Goal: Obtain resource: Download file/media

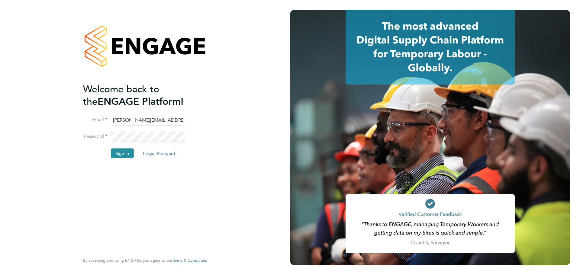
click at [126, 146] on li "Password" at bounding box center [142, 140] width 118 height 17
click at [125, 149] on button "Sign In" at bounding box center [122, 153] width 23 height 10
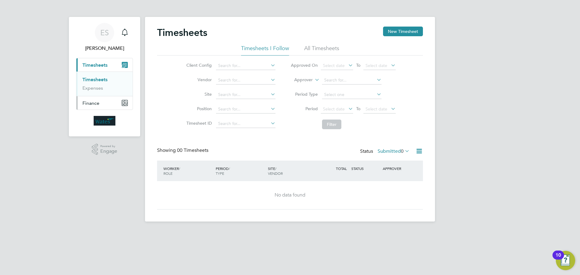
click at [106, 105] on button "Finance" at bounding box center [104, 102] width 56 height 13
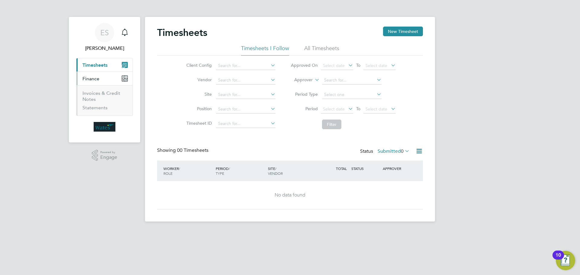
click at [96, 96] on li "Invoices & Credit Notes" at bounding box center [104, 97] width 45 height 15
click at [94, 94] on link "Invoices & Credit Notes" at bounding box center [101, 96] width 38 height 12
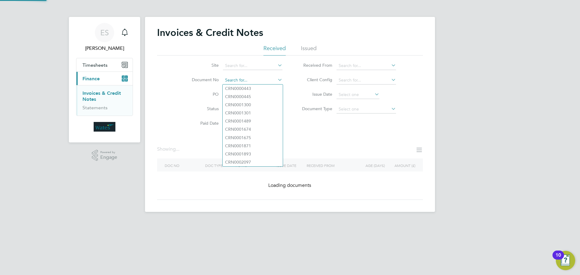
paste input "INV0046843"
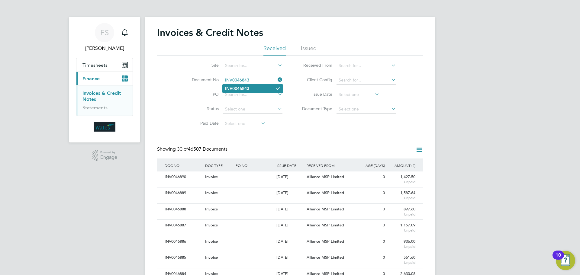
type input "INV0046843"
click at [240, 89] on b "INV0046843" at bounding box center [237, 88] width 24 height 5
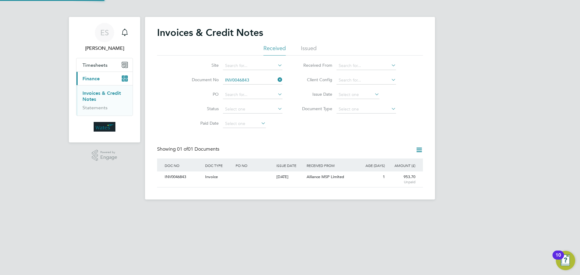
click at [178, 179] on div "INV0046843" at bounding box center [183, 177] width 40 height 11
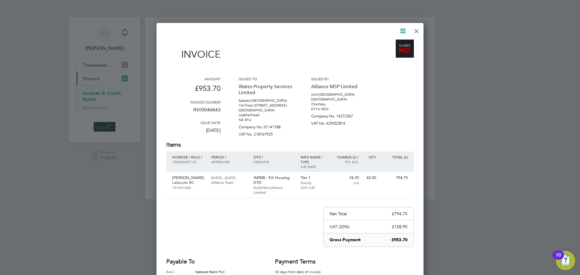
click at [402, 30] on icon at bounding box center [403, 31] width 8 height 8
click at [384, 44] on li "Download Invoice" at bounding box center [385, 45] width 42 height 8
click at [401, 31] on icon at bounding box center [403, 31] width 8 height 8
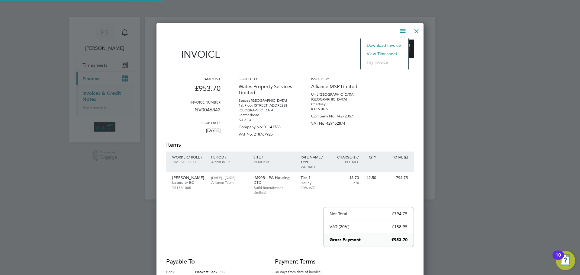
click at [387, 53] on li "View timesheet" at bounding box center [385, 54] width 42 height 8
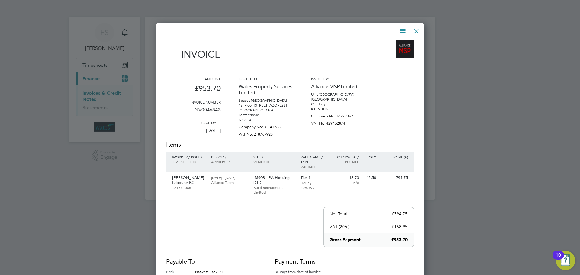
click at [415, 27] on div at bounding box center [416, 29] width 11 height 11
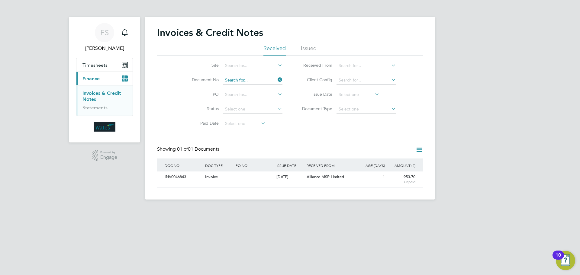
click at [244, 79] on input at bounding box center [253, 80] width 60 height 8
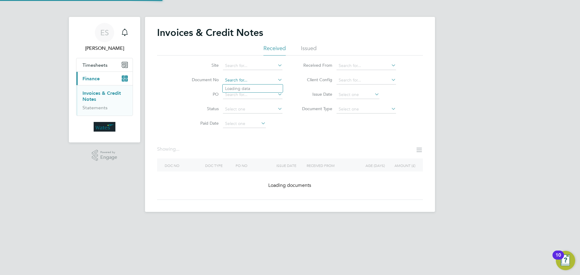
paste input "INV0046844"
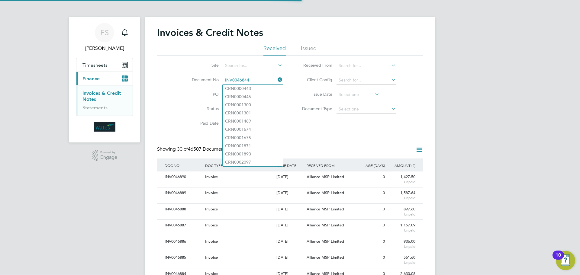
scroll to position [11, 51]
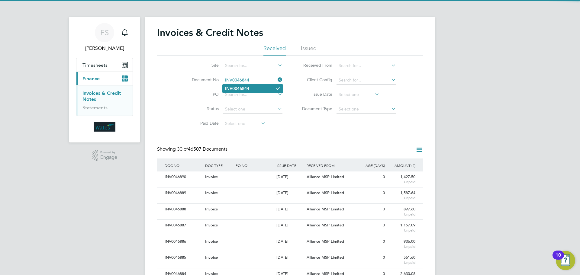
type input "INV0046844"
click at [252, 87] on li "INV0046844" at bounding box center [253, 89] width 60 height 8
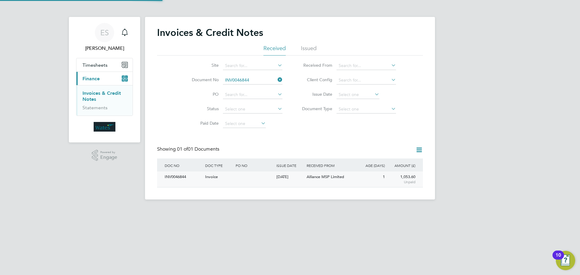
click at [179, 178] on div "INV0046844" at bounding box center [183, 177] width 40 height 11
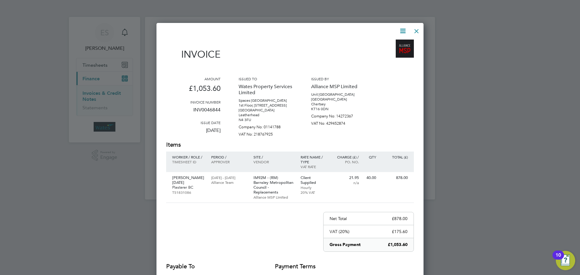
click at [405, 29] on icon at bounding box center [403, 31] width 8 height 8
click at [389, 42] on li "Download Invoice" at bounding box center [385, 45] width 42 height 8
click at [402, 28] on icon at bounding box center [403, 31] width 8 height 8
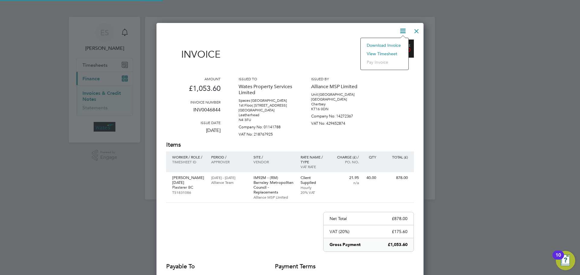
click at [381, 50] on li "View timesheet" at bounding box center [385, 54] width 42 height 8
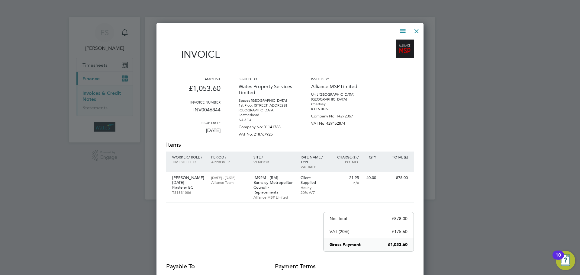
click at [420, 29] on div at bounding box center [416, 29] width 11 height 11
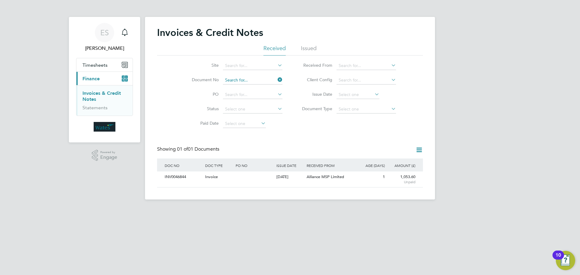
click at [246, 79] on input at bounding box center [253, 80] width 60 height 8
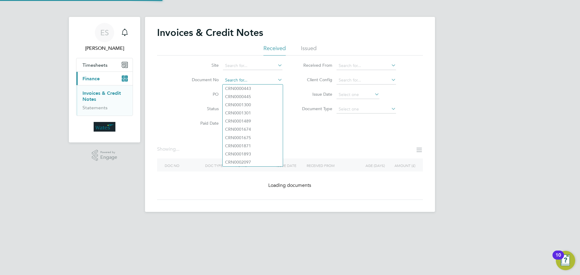
paste input "INV0046845"
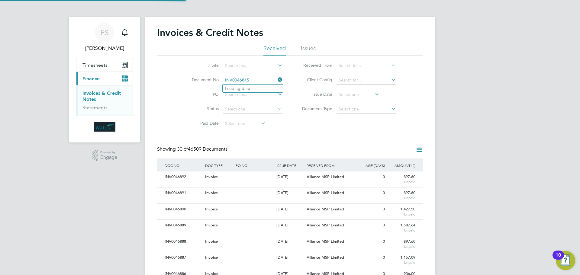
scroll to position [11, 41]
type input "INV0046845"
click at [239, 87] on b "INV0046845" at bounding box center [237, 88] width 24 height 5
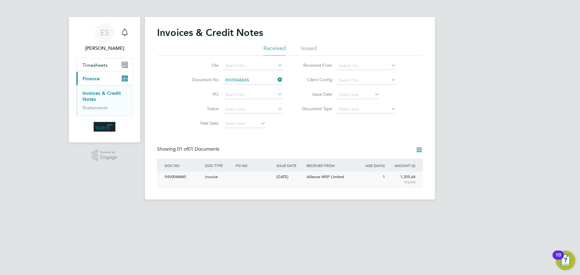
click at [185, 181] on div "INV0046845" at bounding box center [183, 177] width 40 height 11
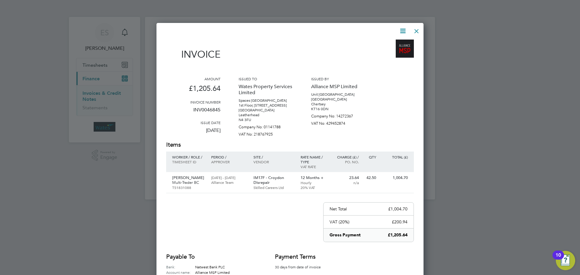
click at [399, 31] on icon at bounding box center [403, 31] width 8 height 8
click at [391, 43] on li "Download Invoice" at bounding box center [385, 45] width 42 height 8
click at [404, 29] on icon at bounding box center [403, 31] width 8 height 8
click at [380, 52] on li "View timesheet" at bounding box center [385, 54] width 42 height 8
click at [418, 27] on div at bounding box center [416, 29] width 11 height 11
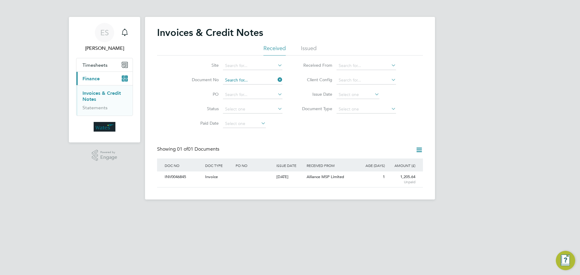
click at [267, 79] on input at bounding box center [253, 80] width 60 height 8
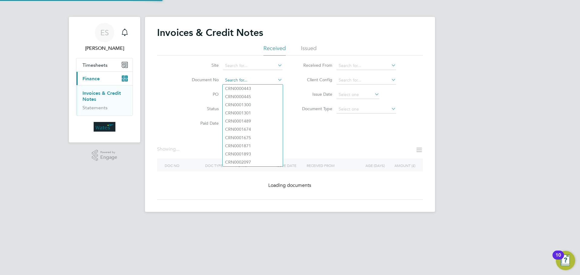
paste input "INV0046846"
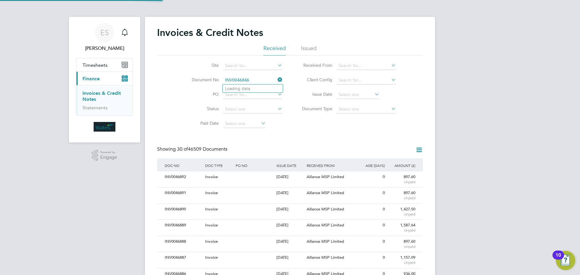
scroll to position [11, 41]
type input "INV0046846"
click at [236, 87] on b "INV0046846" at bounding box center [237, 88] width 24 height 5
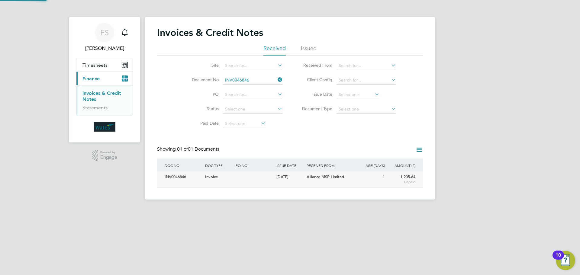
click at [183, 180] on div "INV0046846" at bounding box center [183, 177] width 40 height 11
click at [172, 175] on div "INV0046846" at bounding box center [183, 177] width 40 height 11
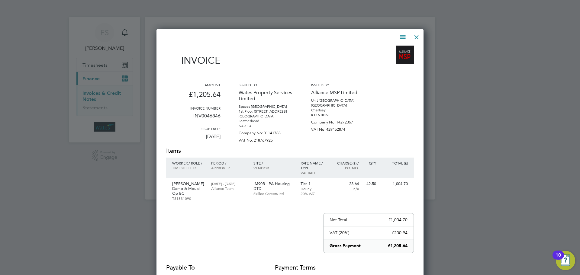
click at [400, 34] on icon at bounding box center [403, 37] width 8 height 8
click at [392, 48] on li "Download Invoice" at bounding box center [385, 51] width 42 height 8
click at [402, 35] on icon at bounding box center [403, 37] width 8 height 8
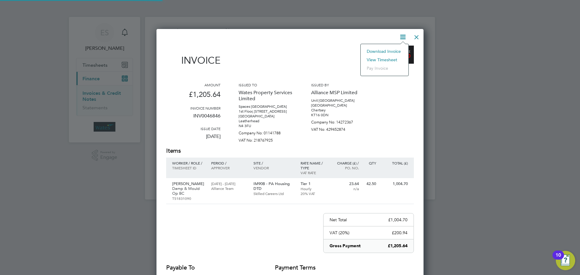
click at [385, 57] on li "View timesheet" at bounding box center [385, 60] width 42 height 8
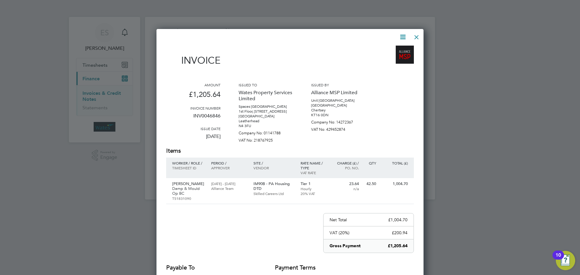
click at [416, 33] on div at bounding box center [416, 35] width 11 height 11
click at [415, 35] on div at bounding box center [416, 35] width 11 height 11
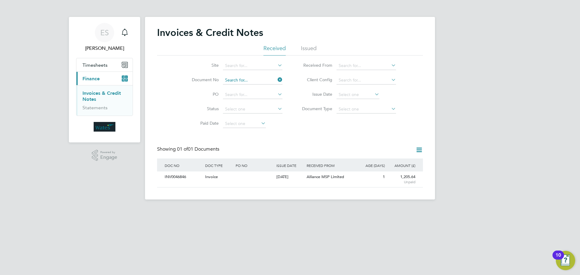
click at [245, 79] on input at bounding box center [253, 80] width 60 height 8
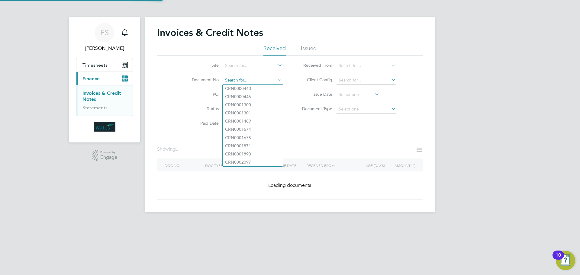
paste input "INV0046847"
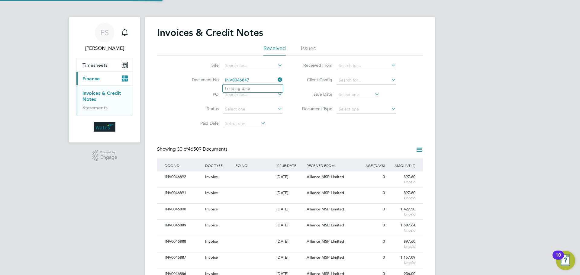
scroll to position [11, 41]
type input "INV0046847"
click at [246, 88] on b "INV0046847" at bounding box center [237, 88] width 24 height 5
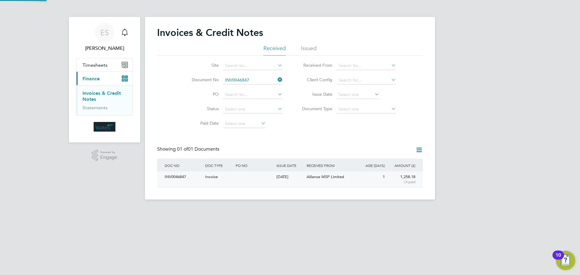
click at [177, 185] on div "INV0046847 Invoice 29 Sep 2025 Wates Property Services Limited Alliance MSP Lim…" at bounding box center [290, 180] width 266 height 16
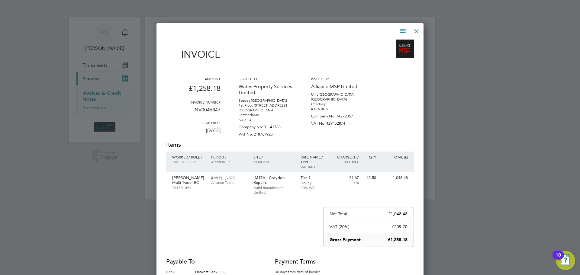
click at [400, 31] on icon at bounding box center [403, 31] width 8 height 8
click at [394, 43] on li "Download Invoice" at bounding box center [385, 45] width 42 height 8
drag, startPoint x: 400, startPoint y: 30, endPoint x: 390, endPoint y: 48, distance: 20.7
click at [400, 30] on icon at bounding box center [403, 31] width 8 height 8
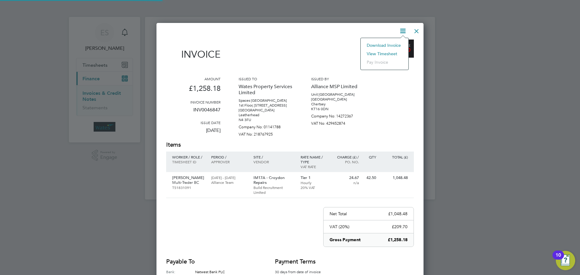
click at [387, 53] on li "View timesheet" at bounding box center [385, 54] width 42 height 8
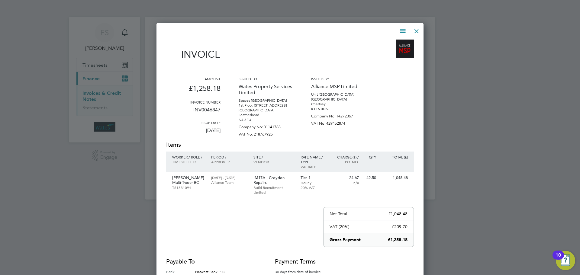
click at [415, 31] on div at bounding box center [416, 29] width 11 height 11
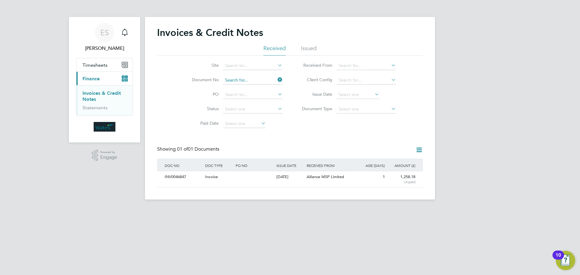
click at [255, 81] on input at bounding box center [253, 80] width 60 height 8
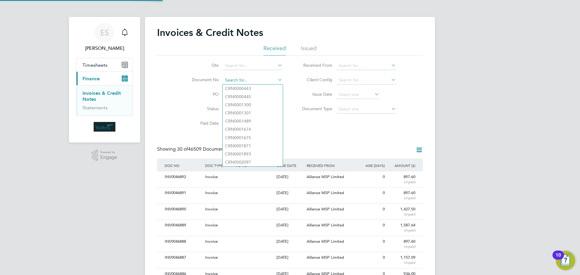
scroll to position [11, 41]
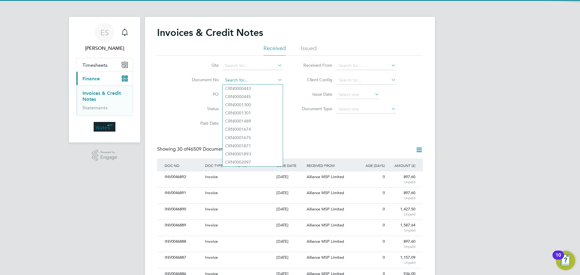
paste input "INV0046848"
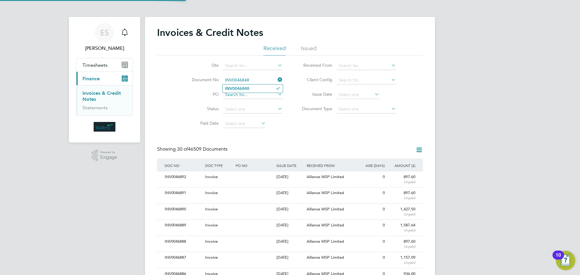
type input "INV0046848"
click at [234, 87] on b "INV0046848" at bounding box center [237, 88] width 24 height 5
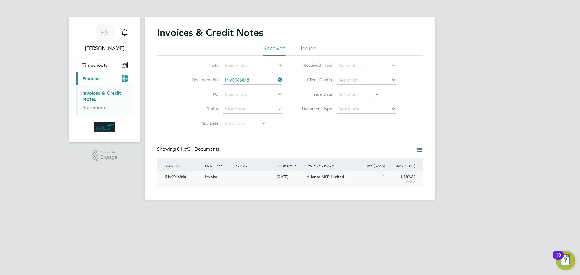
click at [173, 176] on div "INV0046848" at bounding box center [183, 177] width 40 height 11
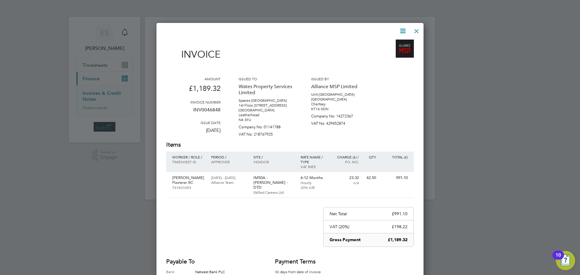
click at [402, 30] on icon at bounding box center [403, 31] width 8 height 8
click at [391, 43] on li "Download Invoice" at bounding box center [385, 45] width 42 height 8
click at [404, 28] on icon at bounding box center [403, 31] width 8 height 8
click at [392, 51] on li "View timesheet" at bounding box center [385, 54] width 42 height 8
click at [413, 30] on div at bounding box center [416, 29] width 11 height 11
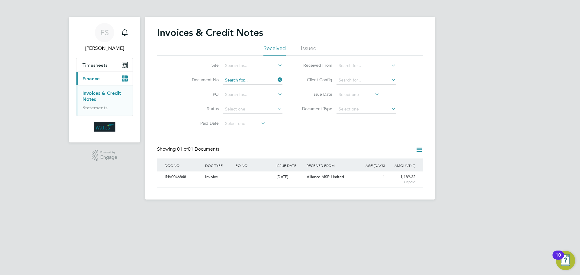
click at [271, 80] on input at bounding box center [253, 80] width 60 height 8
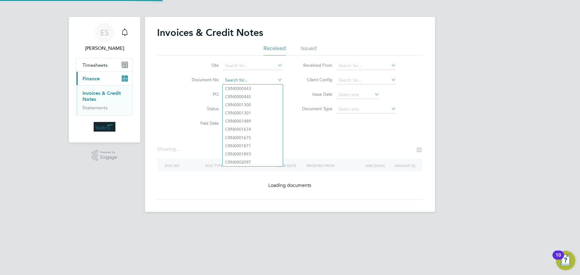
paste input "INV0046849"
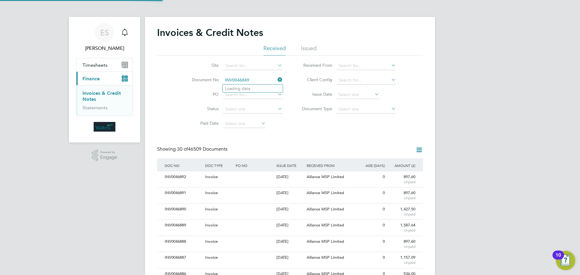
scroll to position [11, 41]
type input "INV0046849"
click at [239, 85] on li "INV0046849" at bounding box center [253, 89] width 60 height 8
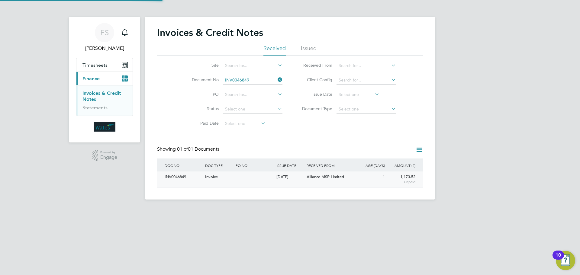
click at [187, 178] on div "INV0046849" at bounding box center [183, 177] width 40 height 11
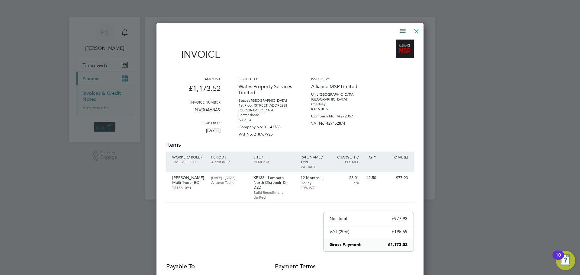
click at [402, 28] on icon at bounding box center [403, 31] width 8 height 8
click at [396, 43] on li "Download Invoice" at bounding box center [385, 45] width 42 height 8
click at [400, 32] on icon at bounding box center [403, 31] width 8 height 8
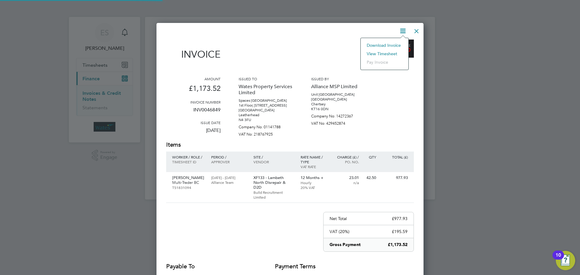
click at [389, 52] on li "View timesheet" at bounding box center [385, 54] width 42 height 8
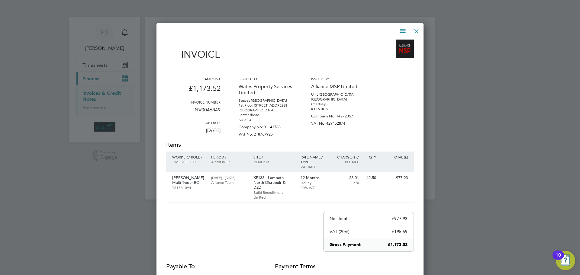
click at [415, 31] on div at bounding box center [416, 29] width 11 height 11
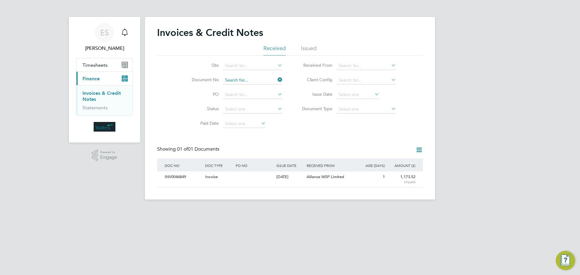
click at [271, 79] on input at bounding box center [253, 80] width 60 height 8
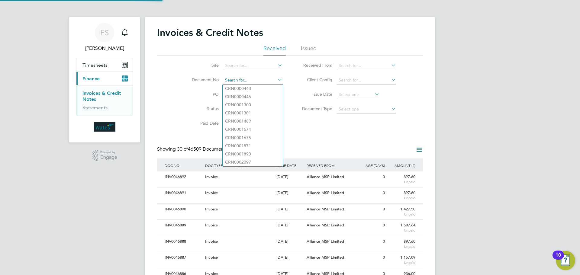
paste input "INV0046850"
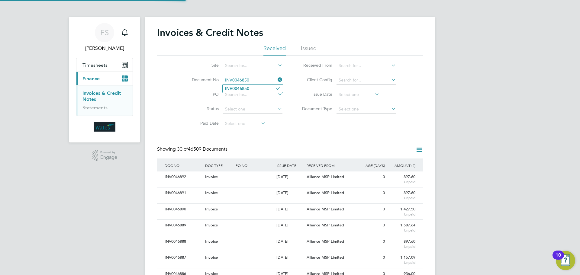
type input "INV0046850"
click at [248, 88] on b "INV0046850" at bounding box center [237, 88] width 24 height 5
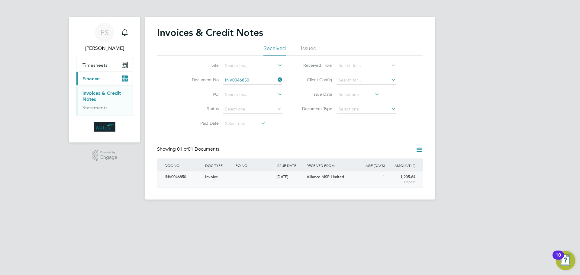
click at [177, 182] on div "INV0046850" at bounding box center [183, 177] width 40 height 11
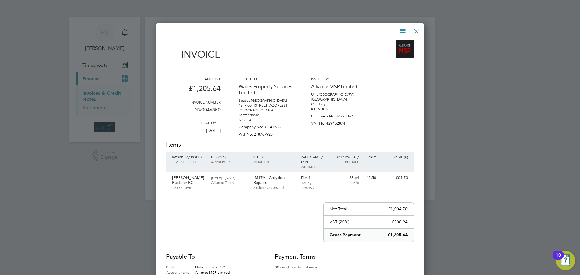
click at [403, 31] on icon at bounding box center [403, 31] width 8 height 8
click at [396, 43] on li "Download Invoice" at bounding box center [385, 45] width 42 height 8
click at [401, 27] on icon at bounding box center [403, 31] width 8 height 8
click at [390, 51] on li "View timesheet" at bounding box center [385, 54] width 42 height 8
click at [413, 31] on div at bounding box center [416, 29] width 11 height 11
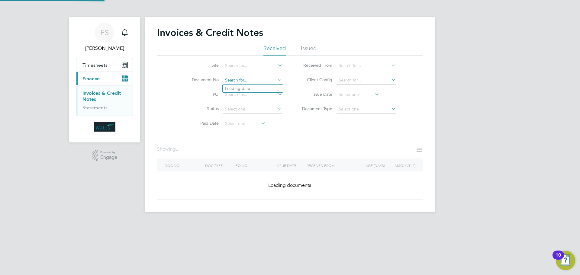
click at [238, 80] on input at bounding box center [253, 80] width 60 height 8
paste input "INV0046851"
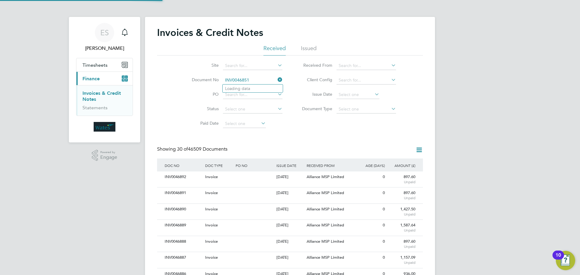
scroll to position [11, 41]
type input "INV0046851"
click at [240, 88] on b "INV0046851" at bounding box center [237, 88] width 24 height 5
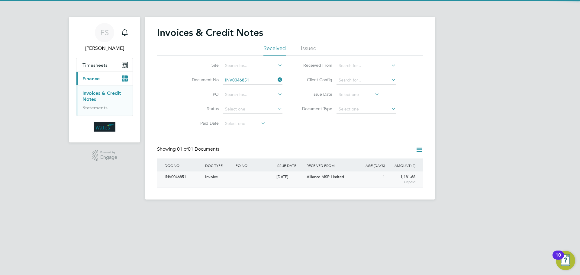
click at [171, 181] on div "INV0046851" at bounding box center [183, 177] width 40 height 11
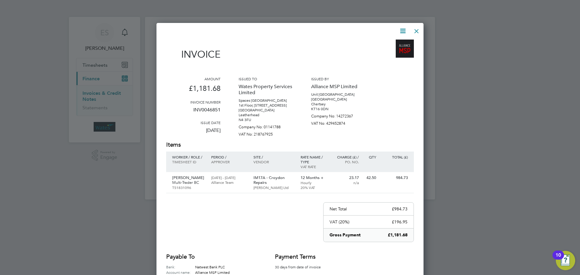
click at [403, 27] on icon at bounding box center [403, 31] width 8 height 8
click at [396, 42] on li "Download Invoice" at bounding box center [385, 45] width 42 height 8
click at [402, 29] on icon at bounding box center [403, 31] width 8 height 8
click at [390, 53] on li "View timesheet" at bounding box center [385, 54] width 42 height 8
click at [415, 29] on div at bounding box center [416, 29] width 11 height 11
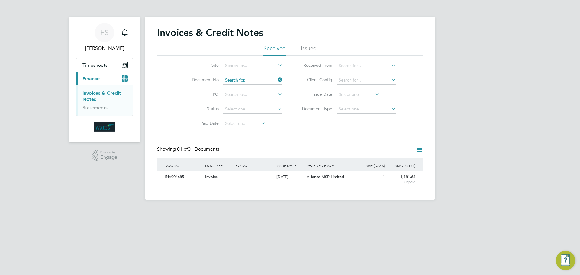
click at [255, 77] on input at bounding box center [253, 80] width 60 height 8
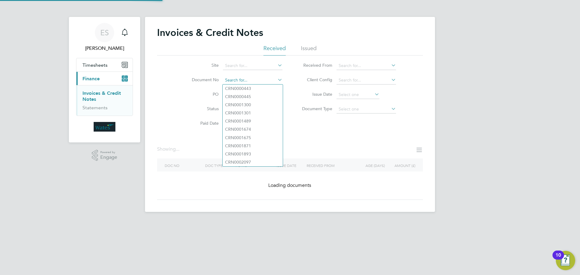
paste input "INV0046852"
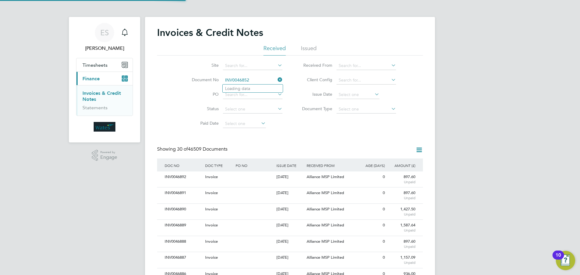
scroll to position [11, 51]
type input "INV0046852"
click at [265, 88] on li "INV0046852" at bounding box center [253, 89] width 60 height 8
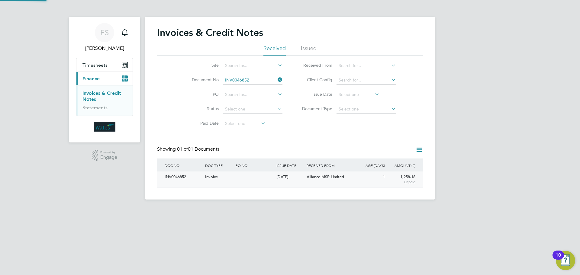
click at [186, 179] on div "INV0046852" at bounding box center [183, 177] width 40 height 11
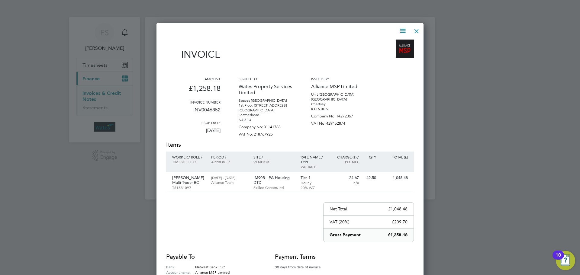
click at [402, 27] on icon at bounding box center [403, 31] width 8 height 8
click at [394, 44] on li "Download Invoice" at bounding box center [385, 45] width 42 height 8
click at [405, 29] on icon at bounding box center [403, 31] width 8 height 8
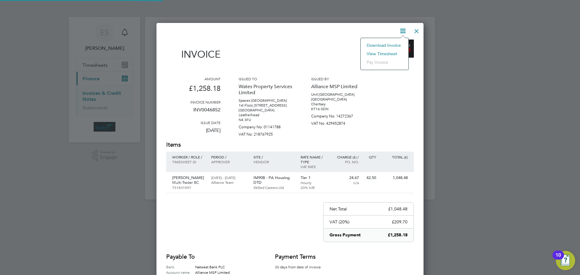
click at [385, 51] on li "View timesheet" at bounding box center [385, 54] width 42 height 8
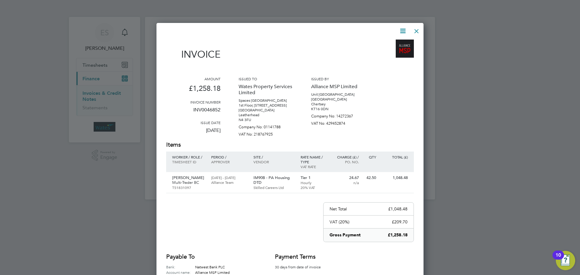
click at [417, 32] on div at bounding box center [416, 29] width 11 height 11
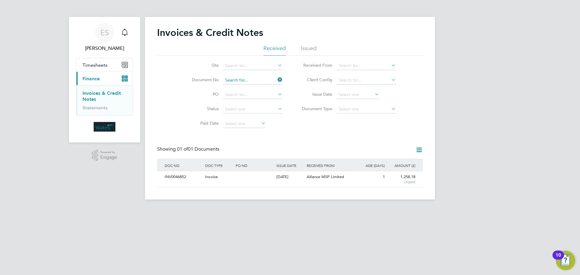
click at [253, 79] on input at bounding box center [253, 80] width 60 height 8
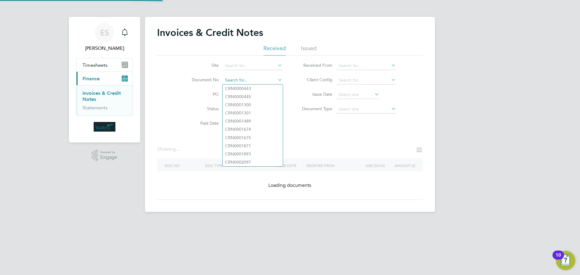
paste input "INV0046853"
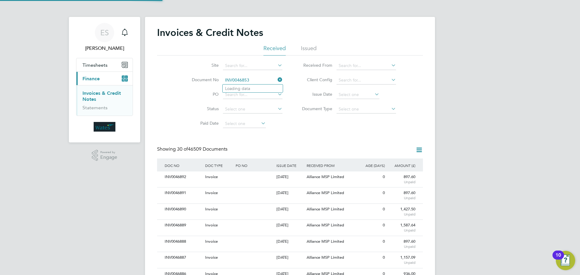
scroll to position [11, 41]
type input "INV0046853"
click at [247, 89] on b "INV0046853" at bounding box center [237, 88] width 24 height 5
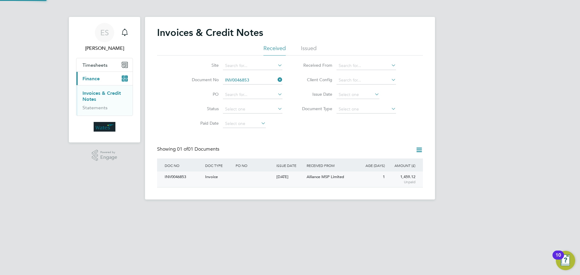
click at [192, 178] on div "INV0046853" at bounding box center [183, 177] width 40 height 11
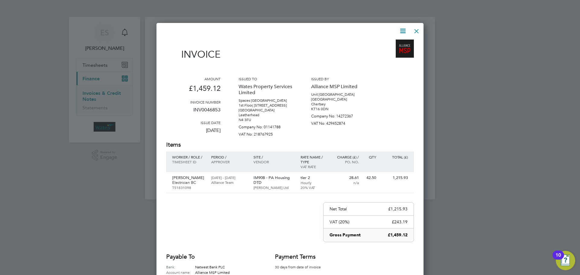
click at [403, 30] on icon at bounding box center [403, 31] width 8 height 8
click at [395, 42] on li "Download Invoice" at bounding box center [385, 45] width 42 height 8
click at [403, 29] on icon at bounding box center [403, 31] width 8 height 8
click at [392, 52] on li "View timesheet" at bounding box center [385, 54] width 42 height 8
click at [417, 26] on div at bounding box center [416, 29] width 11 height 11
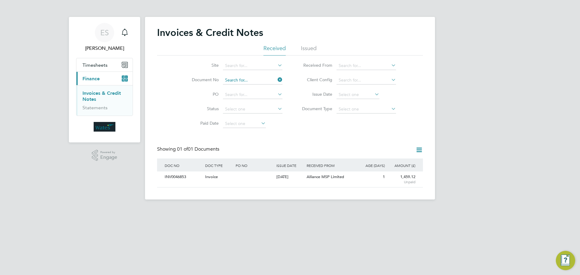
click at [251, 79] on input at bounding box center [253, 80] width 60 height 8
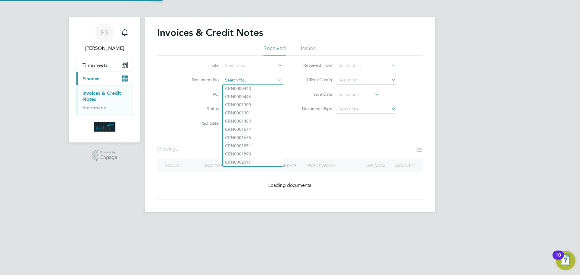
paste input "INV0046854"
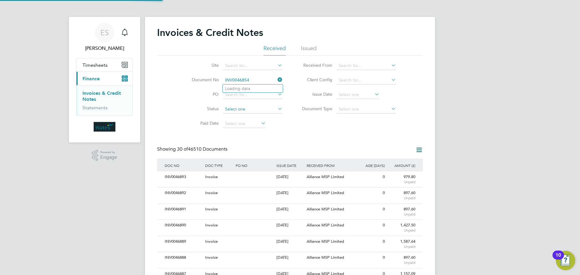
scroll to position [11, 51]
type input "INV0046854"
click at [239, 88] on b "INV0046854" at bounding box center [237, 88] width 24 height 5
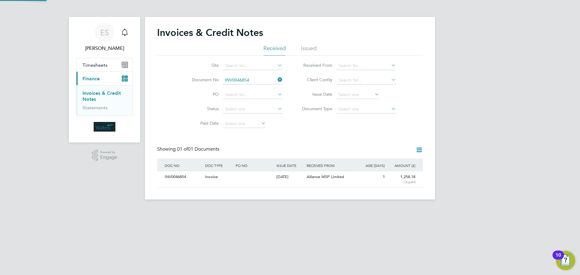
click at [183, 174] on div "INV0046854" at bounding box center [183, 177] width 40 height 11
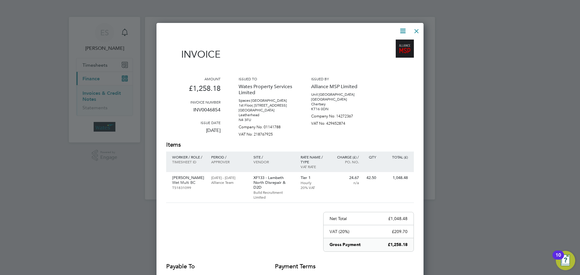
click at [402, 28] on icon at bounding box center [403, 31] width 8 height 8
click at [397, 44] on li "Download Invoice" at bounding box center [385, 45] width 42 height 8
click at [405, 28] on icon at bounding box center [403, 31] width 8 height 8
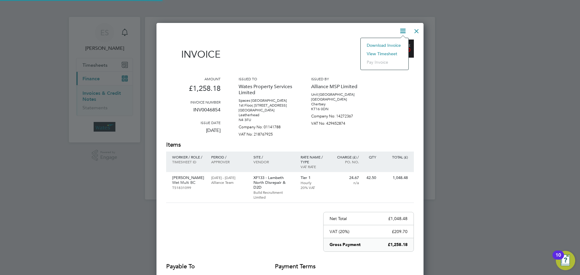
click at [392, 51] on li "View timesheet" at bounding box center [385, 54] width 42 height 8
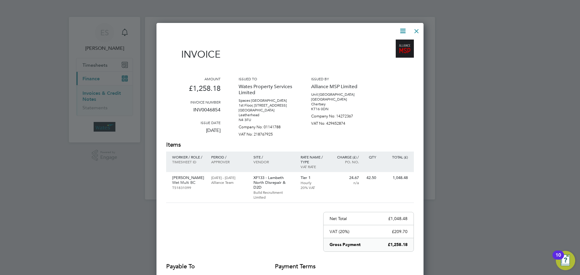
click at [418, 28] on div at bounding box center [416, 29] width 11 height 11
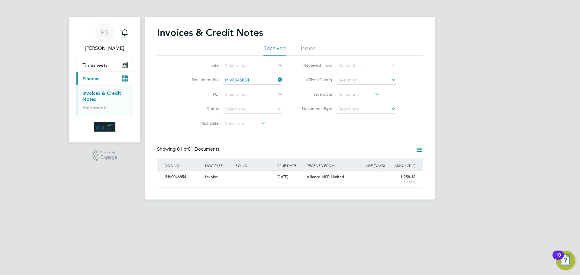
click at [276, 77] on icon at bounding box center [276, 80] width 0 height 8
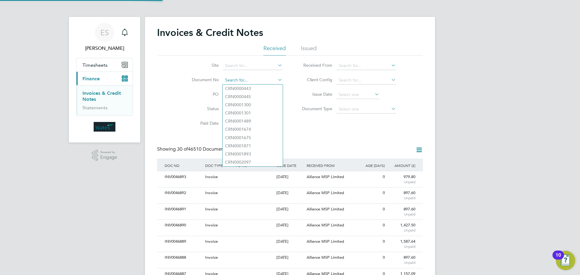
scroll to position [11, 51]
paste input "INV0046855"
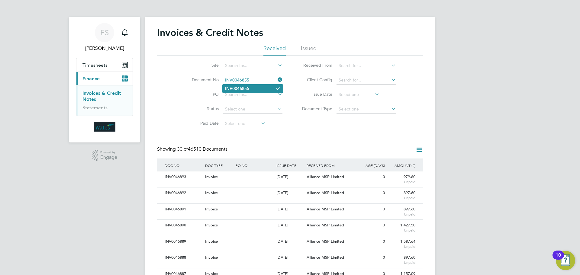
type input "INV0046855"
click at [266, 86] on li "INV0046855" at bounding box center [253, 89] width 60 height 8
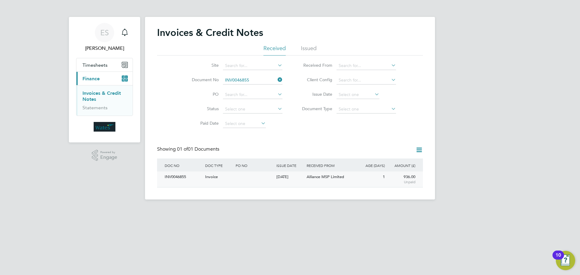
click at [185, 177] on div "INV0046855" at bounding box center [183, 177] width 40 height 11
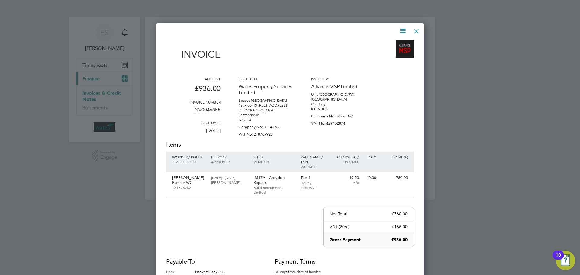
click at [404, 28] on icon at bounding box center [403, 31] width 8 height 8
click at [392, 43] on li "Download Invoice" at bounding box center [385, 45] width 42 height 8
click at [401, 27] on icon at bounding box center [403, 31] width 8 height 8
click at [392, 53] on li "View timesheet" at bounding box center [385, 54] width 42 height 8
click at [419, 28] on div at bounding box center [416, 29] width 11 height 11
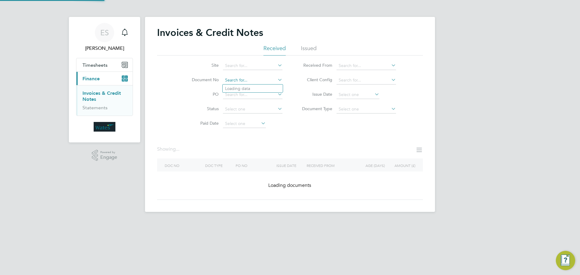
click at [264, 79] on input at bounding box center [253, 80] width 60 height 8
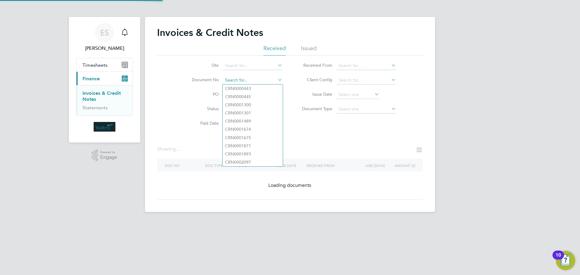
paste input "INV0046856"
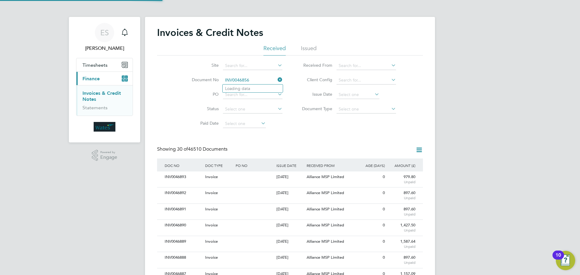
scroll to position [11, 51]
type input "INV0046856"
click at [249, 89] on b "INV0046856" at bounding box center [237, 88] width 24 height 5
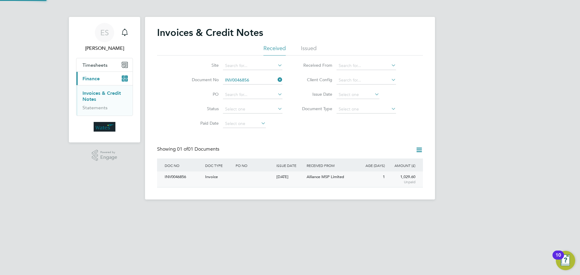
click at [186, 180] on div "INV0046856" at bounding box center [183, 177] width 40 height 11
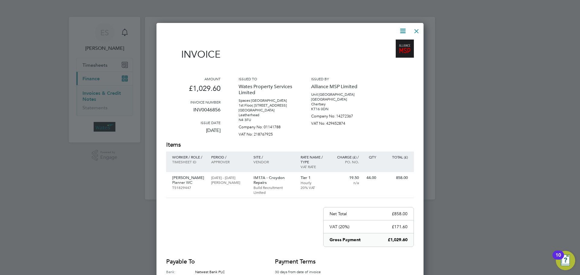
click at [400, 27] on icon at bounding box center [403, 31] width 8 height 8
click at [393, 44] on li "Download Invoice" at bounding box center [385, 45] width 42 height 8
click at [403, 25] on div "Invoice Amount £1,029.60 Invoice number INV0046856 Issue date 29 Sep 2025 Issue…" at bounding box center [290, 174] width 267 height 302
click at [402, 30] on icon at bounding box center [403, 31] width 8 height 8
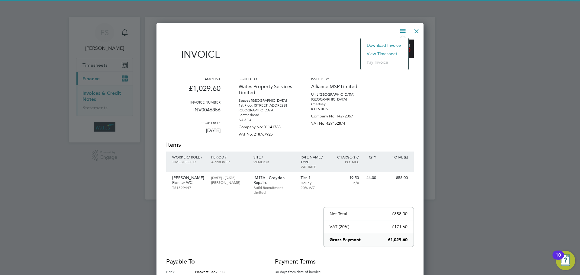
click at [391, 50] on li "View timesheet" at bounding box center [385, 54] width 42 height 8
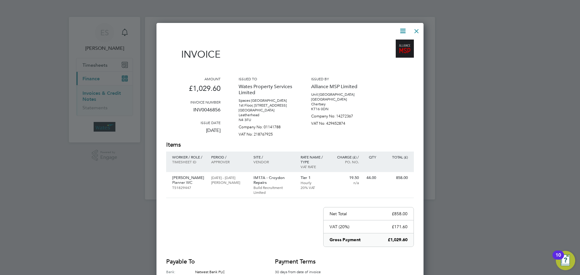
click at [416, 27] on div at bounding box center [416, 29] width 11 height 11
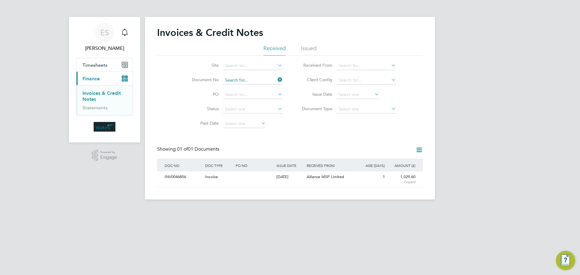
click at [260, 79] on input at bounding box center [253, 80] width 60 height 8
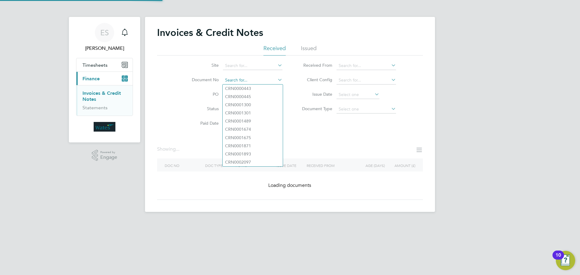
paste input "INV0046857"
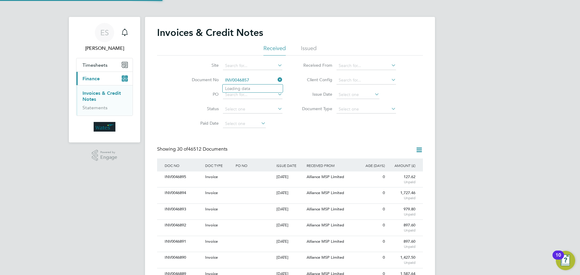
scroll to position [11, 51]
type input "INV0046857"
click at [257, 87] on li "INV0046857" at bounding box center [253, 89] width 60 height 8
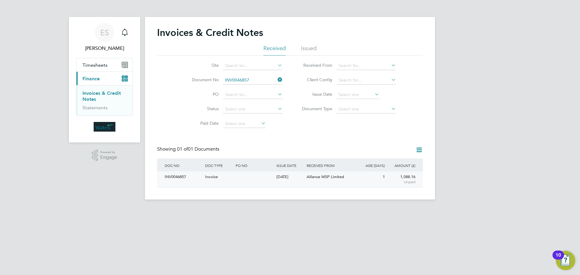
click at [197, 180] on div "INV0046857" at bounding box center [183, 177] width 40 height 11
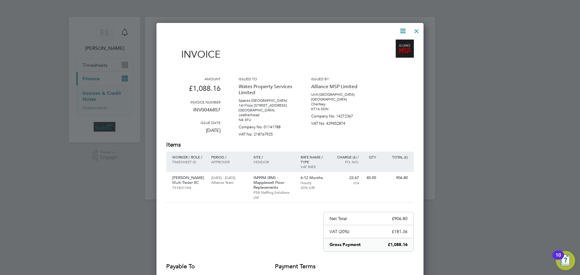
click at [400, 31] on icon at bounding box center [403, 31] width 8 height 8
click at [391, 42] on li "Download Invoice" at bounding box center [385, 45] width 42 height 8
click at [402, 28] on icon at bounding box center [403, 31] width 8 height 8
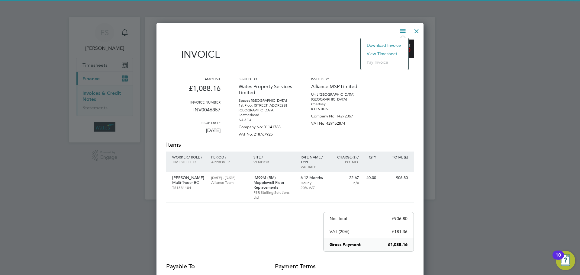
click at [384, 51] on li "View timesheet" at bounding box center [385, 54] width 42 height 8
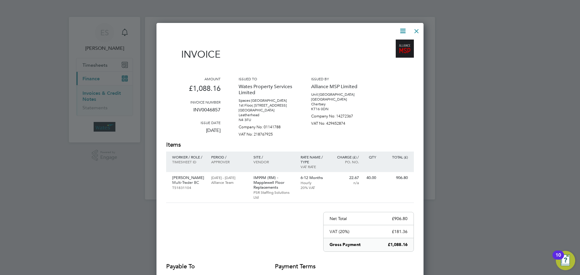
click at [403, 31] on icon at bounding box center [403, 31] width 8 height 8
click at [547, 27] on div at bounding box center [290, 137] width 580 height 275
click at [416, 31] on div at bounding box center [416, 29] width 11 height 11
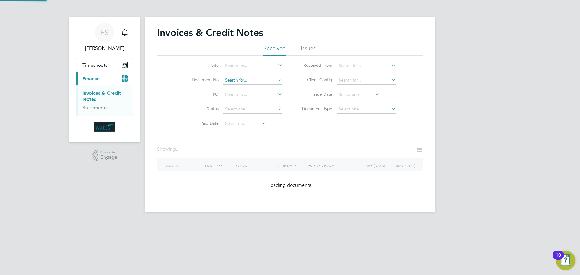
click at [243, 80] on input at bounding box center [253, 80] width 60 height 8
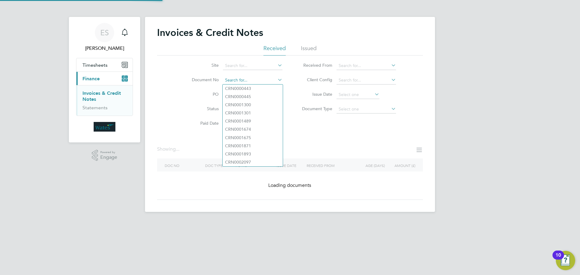
paste input "INV0046858"
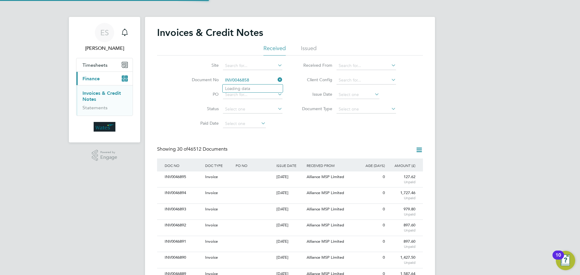
scroll to position [11, 41]
type input "INV0046858"
click at [248, 90] on b "INV0046858" at bounding box center [237, 88] width 24 height 5
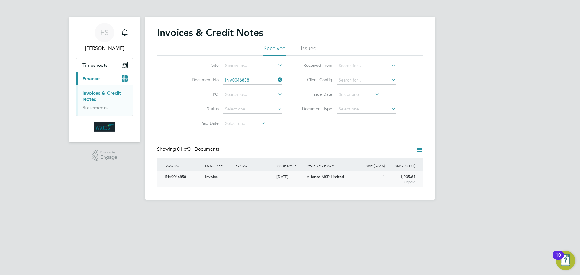
click at [176, 176] on div "INV0046858" at bounding box center [183, 177] width 40 height 11
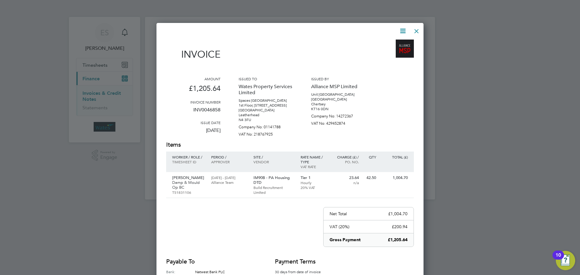
click at [400, 31] on icon at bounding box center [403, 31] width 8 height 8
click at [398, 42] on li "Download Invoice" at bounding box center [385, 45] width 42 height 8
click at [406, 27] on icon at bounding box center [403, 31] width 8 height 8
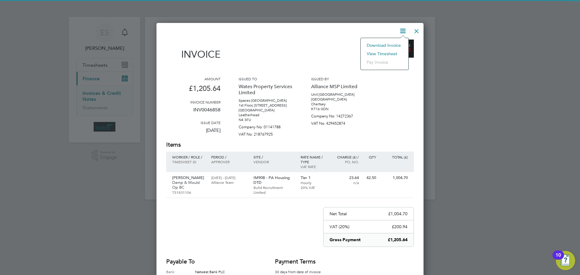
click at [386, 53] on li "View timesheet" at bounding box center [385, 54] width 42 height 8
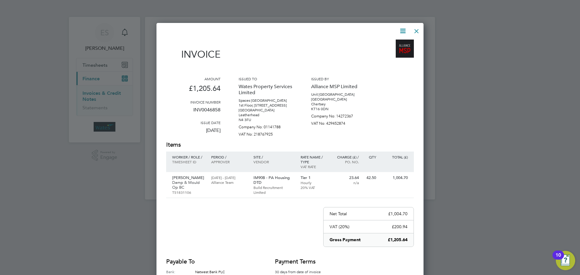
drag, startPoint x: 415, startPoint y: 28, endPoint x: 412, endPoint y: 32, distance: 4.8
click at [415, 28] on div at bounding box center [416, 29] width 11 height 11
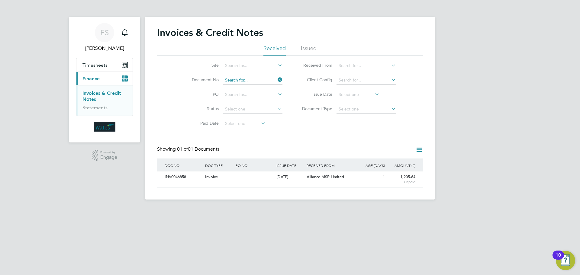
click at [243, 81] on input at bounding box center [253, 80] width 60 height 8
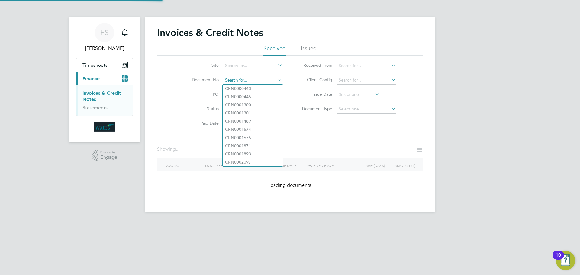
paste input "INV0046859"
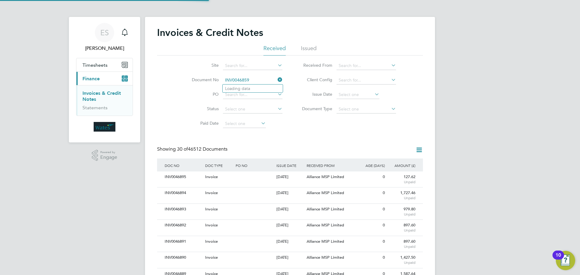
scroll to position [11, 51]
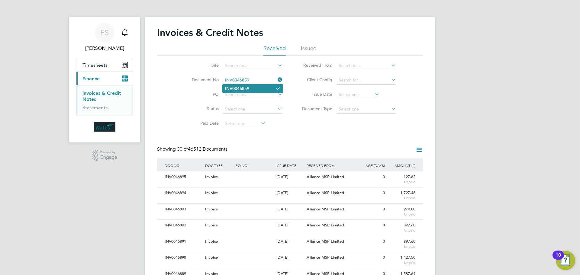
type input "INV0046859"
click at [257, 90] on li "INV0046859" at bounding box center [253, 89] width 60 height 8
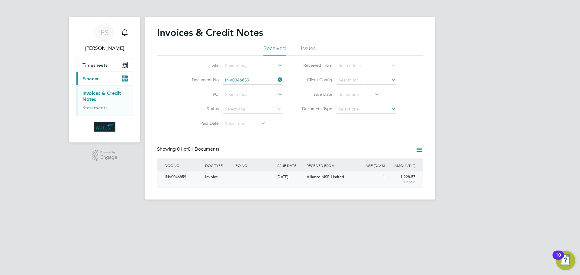
click at [191, 177] on div "INV0046859" at bounding box center [183, 177] width 40 height 11
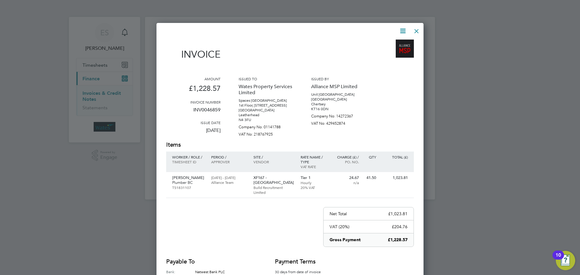
click at [402, 31] on icon at bounding box center [403, 31] width 8 height 8
click at [390, 44] on li "Download Invoice" at bounding box center [385, 45] width 42 height 8
click at [400, 31] on icon at bounding box center [403, 31] width 8 height 8
click at [394, 53] on li "View timesheet" at bounding box center [385, 54] width 42 height 8
click at [417, 28] on div at bounding box center [416, 29] width 11 height 11
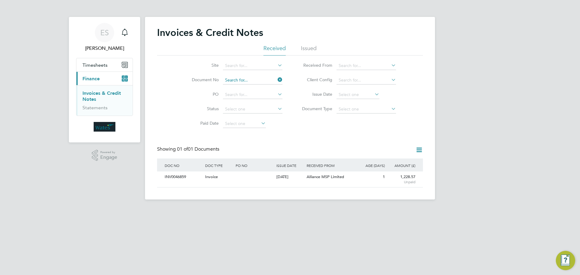
click at [251, 78] on input at bounding box center [253, 80] width 60 height 8
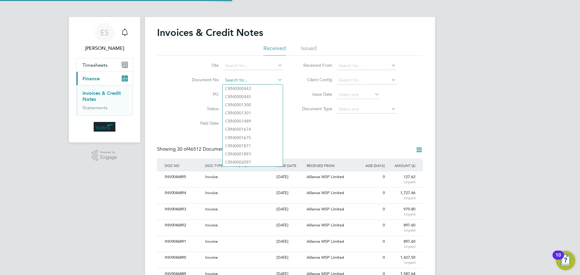
scroll to position [11, 41]
paste input "INV0046860"
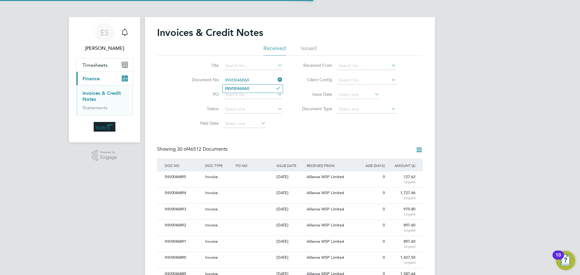
type input "INV0046860"
click at [245, 88] on b "INV0046860" at bounding box center [237, 88] width 24 height 5
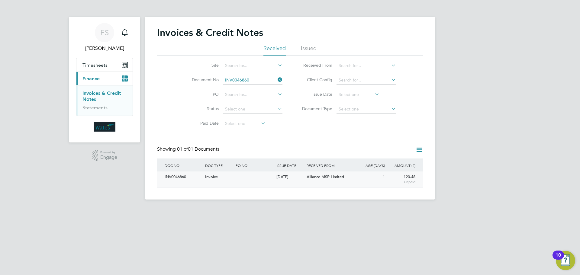
click at [179, 176] on div "INV0046860" at bounding box center [183, 177] width 40 height 11
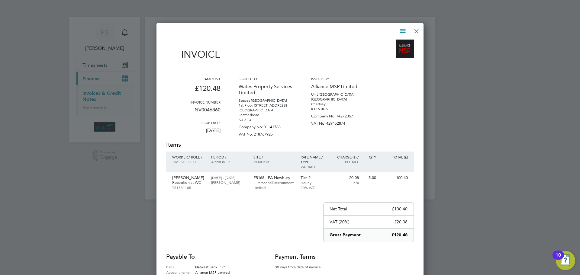
click at [402, 30] on icon at bounding box center [403, 31] width 8 height 8
click at [395, 43] on li "Download Invoice" at bounding box center [385, 45] width 42 height 8
click at [401, 30] on icon at bounding box center [403, 31] width 8 height 8
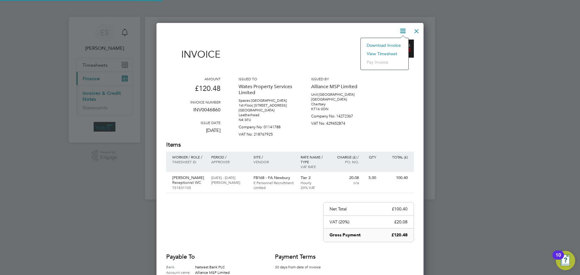
click at [391, 51] on li "View timesheet" at bounding box center [385, 54] width 42 height 8
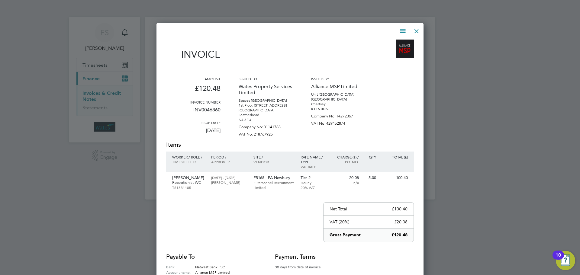
click at [414, 31] on div at bounding box center [416, 29] width 11 height 11
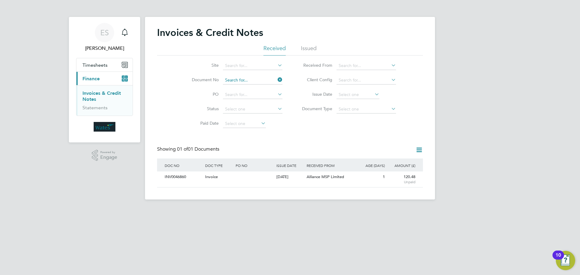
click at [259, 80] on input at bounding box center [253, 80] width 60 height 8
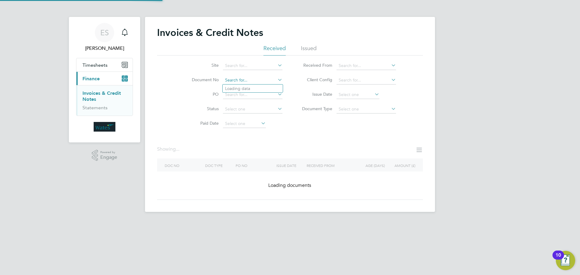
paste input "INV0046861"
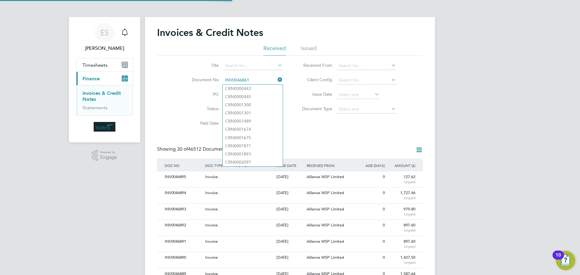
scroll to position [11, 41]
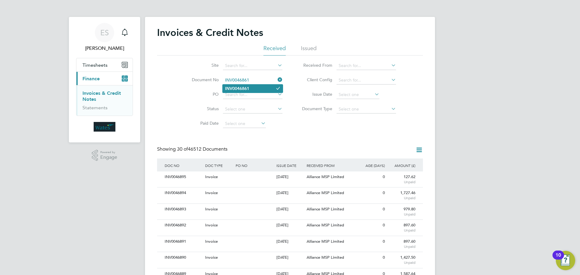
type input "INV0046861"
click at [260, 86] on li "INV0046861" at bounding box center [253, 89] width 60 height 8
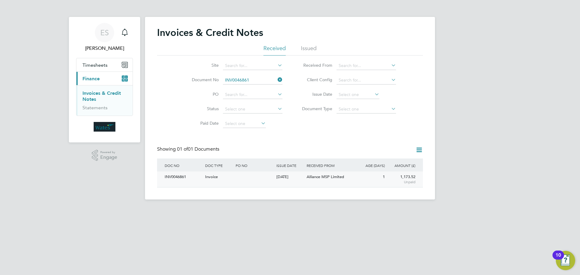
click at [182, 180] on div "INV0046861" at bounding box center [183, 177] width 40 height 11
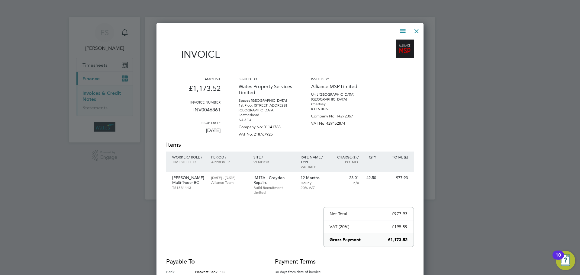
click at [403, 30] on icon at bounding box center [403, 31] width 8 height 8
click at [392, 44] on li "Download Invoice" at bounding box center [385, 45] width 42 height 8
click at [401, 31] on icon at bounding box center [403, 31] width 8 height 8
click at [389, 53] on li "View timesheet" at bounding box center [385, 54] width 42 height 8
click at [414, 28] on div at bounding box center [416, 29] width 11 height 11
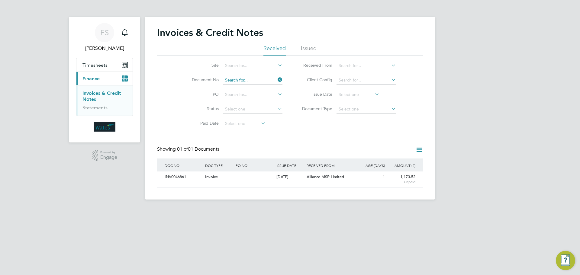
click at [256, 82] on input at bounding box center [253, 80] width 60 height 8
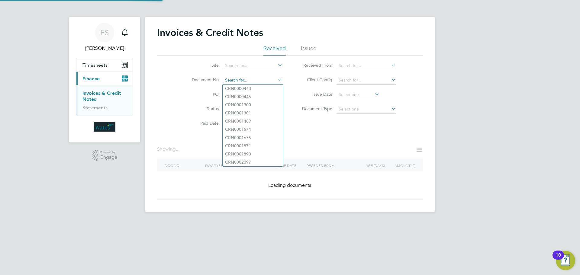
paste input "INV0046862"
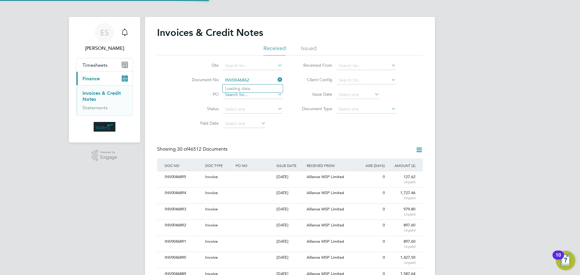
scroll to position [11, 41]
type input "INV0046862"
click at [256, 86] on li "INV0046862" at bounding box center [253, 89] width 60 height 8
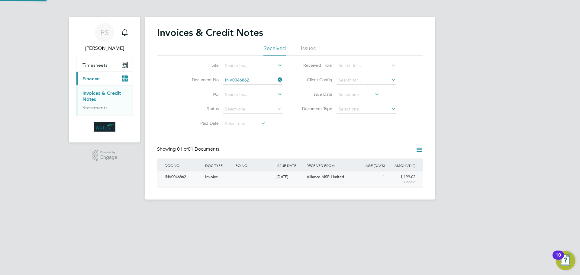
click at [182, 174] on div "INV0046862" at bounding box center [183, 177] width 40 height 11
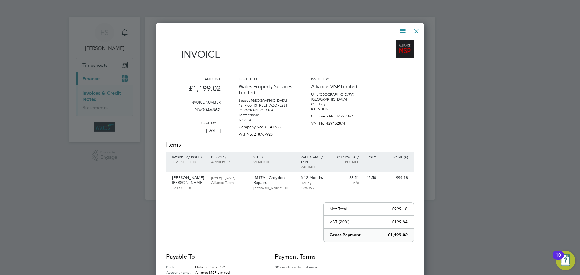
click at [404, 28] on icon at bounding box center [403, 31] width 8 height 8
click at [392, 44] on li "Download Invoice" at bounding box center [385, 45] width 42 height 8
click at [405, 30] on icon at bounding box center [403, 31] width 8 height 8
click at [386, 52] on li "View timesheet" at bounding box center [385, 54] width 42 height 8
click at [417, 29] on div at bounding box center [416, 29] width 11 height 11
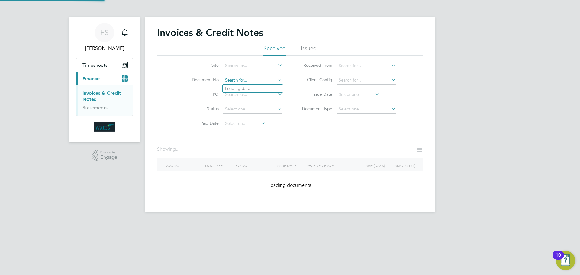
click at [228, 77] on input at bounding box center [253, 80] width 60 height 8
paste input "INV0046863"
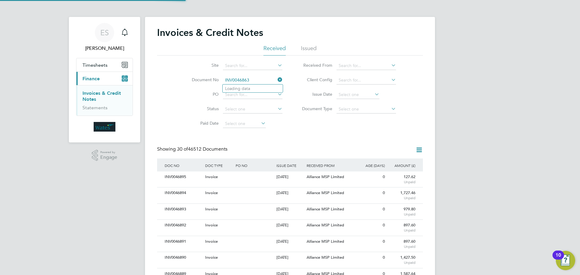
scroll to position [11, 41]
type input "INV0046863"
click at [249, 89] on b "INV0046863" at bounding box center [237, 88] width 24 height 5
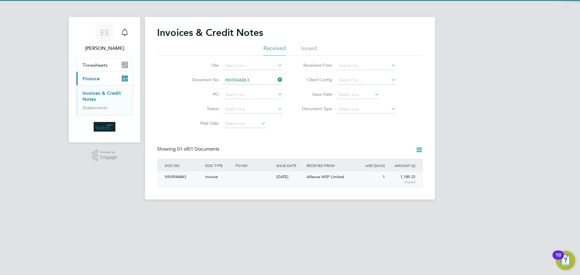
click at [173, 178] on div "INV0046863" at bounding box center [183, 177] width 40 height 11
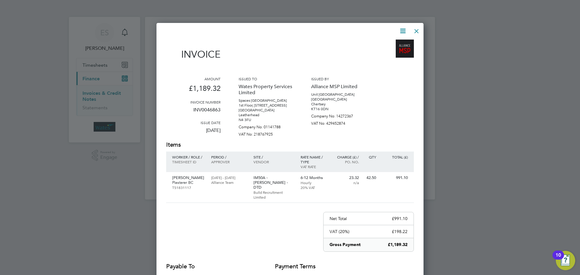
click at [404, 30] on icon at bounding box center [403, 31] width 8 height 8
click at [385, 43] on li "Download Invoice" at bounding box center [385, 45] width 42 height 8
drag, startPoint x: 402, startPoint y: 29, endPoint x: 398, endPoint y: 34, distance: 6.5
click at [402, 29] on icon at bounding box center [403, 31] width 8 height 8
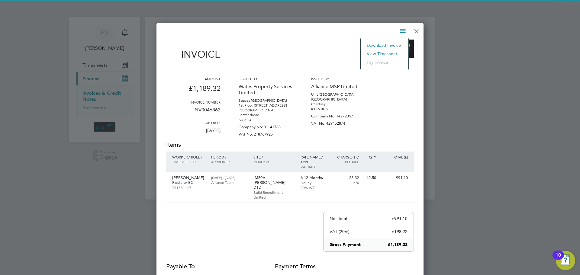
click at [387, 53] on li "View timesheet" at bounding box center [385, 54] width 42 height 8
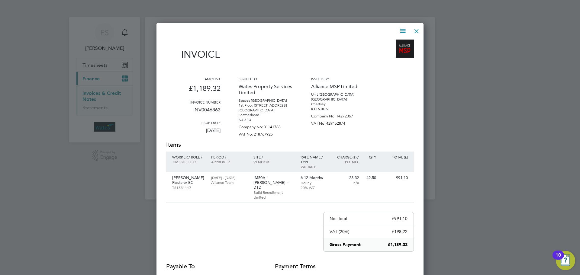
click at [415, 30] on div at bounding box center [416, 29] width 11 height 11
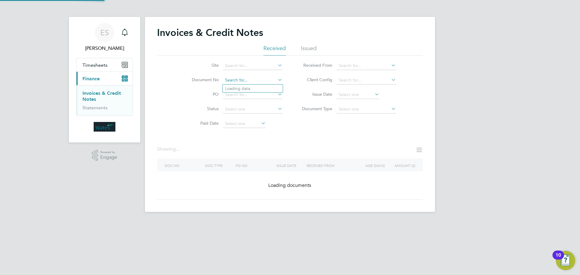
click at [241, 83] on input at bounding box center [253, 80] width 60 height 8
paste input "INV0046864"
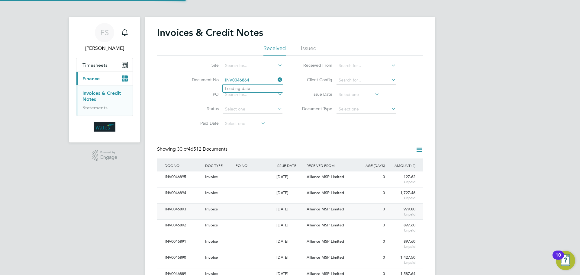
scroll to position [11, 41]
type input "INV0046864"
click at [246, 88] on b "INV0046864" at bounding box center [237, 88] width 24 height 5
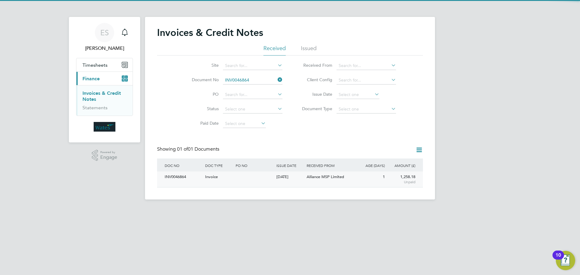
click at [166, 177] on div "INV0046864" at bounding box center [183, 177] width 40 height 11
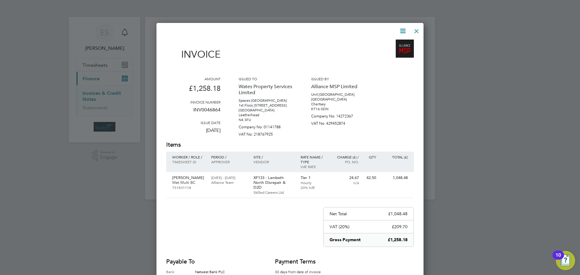
click at [404, 27] on icon at bounding box center [403, 31] width 8 height 8
click at [394, 44] on li "Download Invoice" at bounding box center [385, 45] width 42 height 8
click at [403, 27] on icon at bounding box center [403, 31] width 8 height 8
click at [385, 53] on li "View timesheet" at bounding box center [385, 54] width 42 height 8
click at [413, 28] on div at bounding box center [416, 29] width 11 height 11
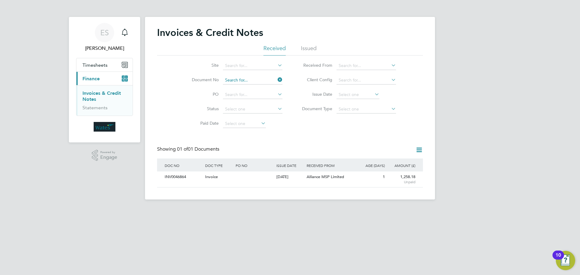
click at [252, 78] on input at bounding box center [253, 80] width 60 height 8
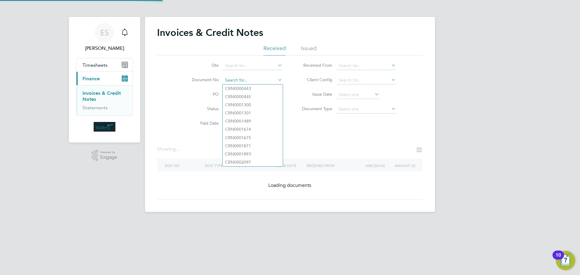
paste input "INV0046865"
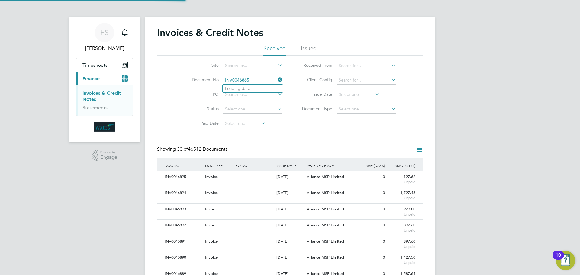
scroll to position [11, 51]
type input "INV0046865"
click at [253, 90] on li "INV0046865" at bounding box center [253, 89] width 60 height 8
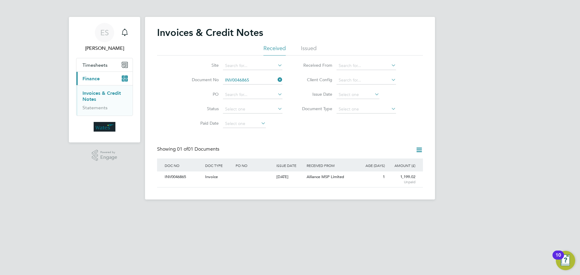
click at [198, 178] on div "INV0046865" at bounding box center [183, 177] width 40 height 11
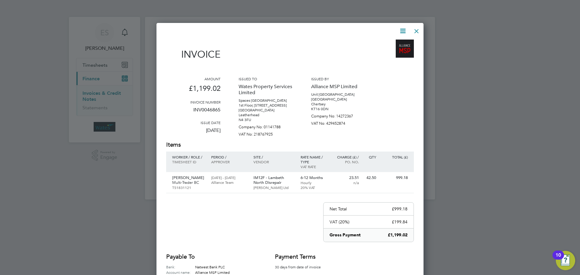
click at [401, 27] on icon at bounding box center [403, 31] width 8 height 8
click at [393, 43] on li "Download Invoice" at bounding box center [385, 45] width 42 height 8
click at [401, 28] on icon at bounding box center [403, 31] width 8 height 8
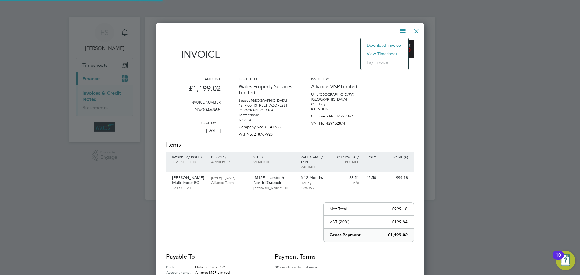
click at [389, 51] on li "View timesheet" at bounding box center [385, 54] width 42 height 8
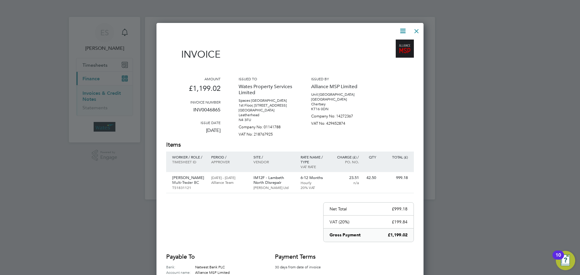
click at [415, 30] on div at bounding box center [416, 29] width 11 height 11
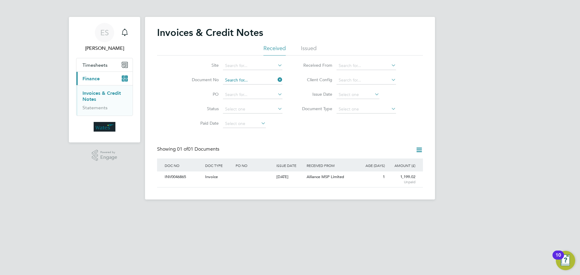
click at [248, 80] on input at bounding box center [253, 80] width 60 height 8
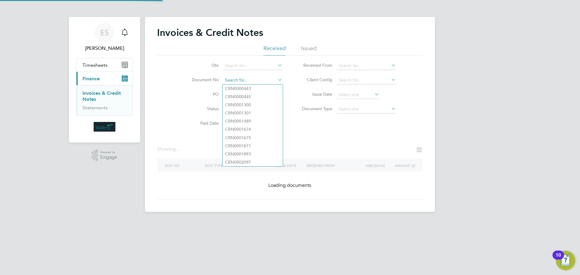
paste input "INV0046866"
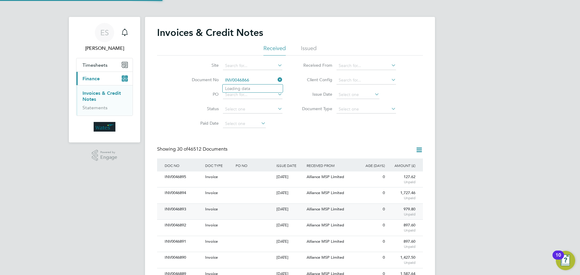
scroll to position [11, 41]
type input "INV0046866"
click at [264, 90] on li "INV0046866" at bounding box center [253, 89] width 60 height 8
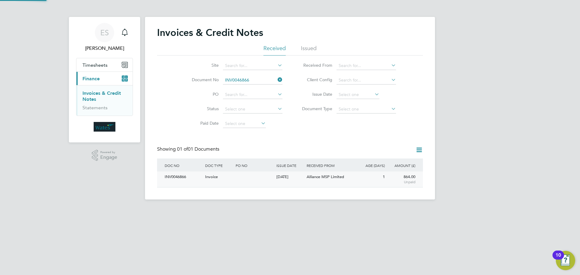
click at [170, 180] on div "INV0046866" at bounding box center [183, 177] width 40 height 11
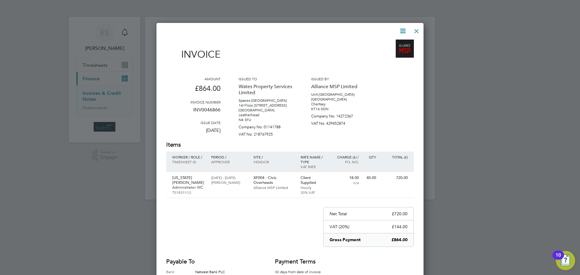
click at [405, 30] on icon at bounding box center [403, 31] width 8 height 8
click at [385, 44] on li "Download Invoice" at bounding box center [385, 45] width 42 height 8
click at [401, 31] on icon at bounding box center [403, 31] width 8 height 8
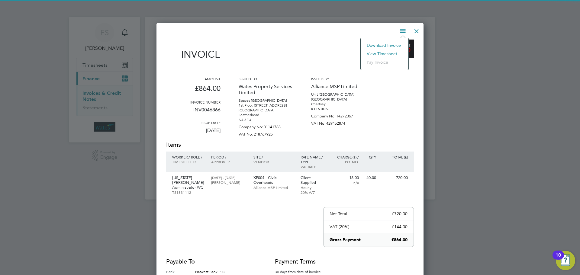
click at [393, 51] on li "View timesheet" at bounding box center [385, 54] width 42 height 8
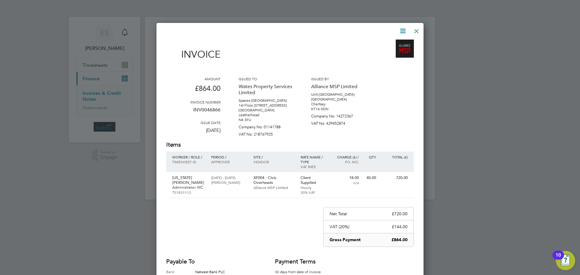
click at [415, 31] on div at bounding box center [416, 29] width 11 height 11
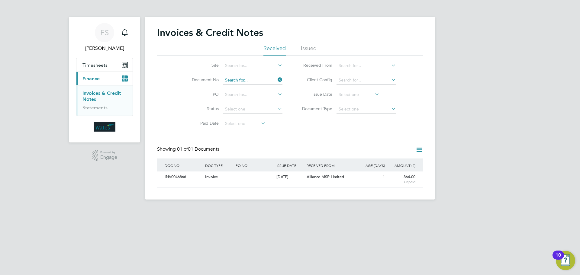
click at [265, 79] on input at bounding box center [253, 80] width 60 height 8
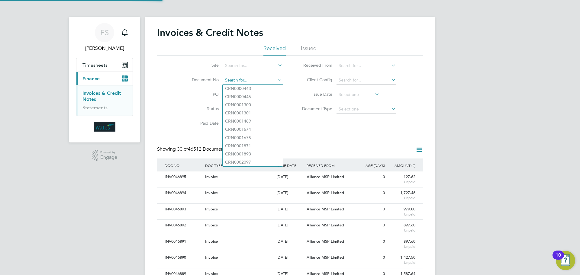
scroll to position [11, 41]
paste input "INV0046867"
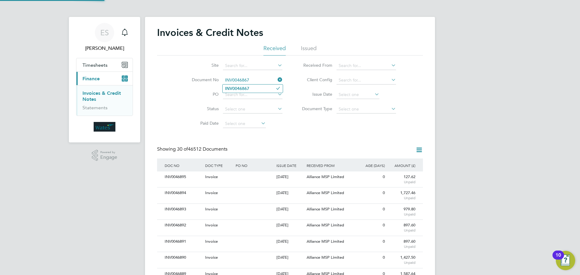
type input "INV0046867"
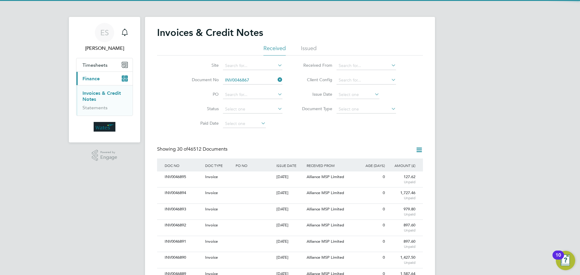
click at [236, 90] on b "INV0046867" at bounding box center [237, 88] width 24 height 5
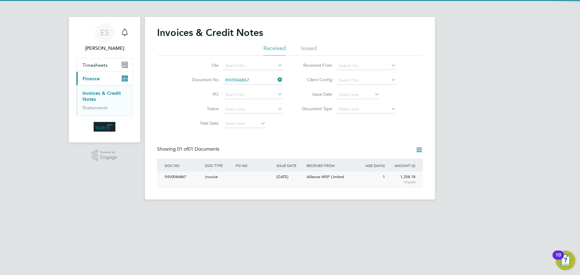
click at [167, 175] on div "INV0046867" at bounding box center [183, 177] width 40 height 11
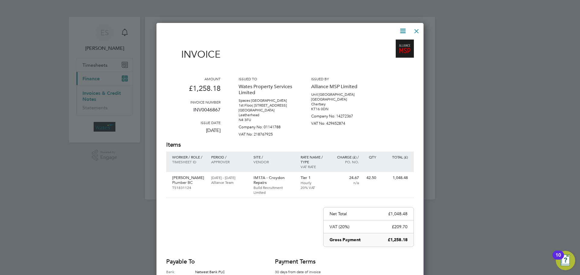
click at [403, 31] on icon at bounding box center [403, 31] width 8 height 8
click at [380, 42] on li "Download Invoice" at bounding box center [385, 45] width 42 height 8
click at [404, 30] on icon at bounding box center [403, 31] width 8 height 8
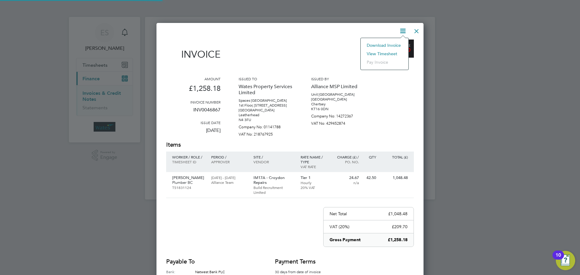
click at [385, 52] on li "View timesheet" at bounding box center [385, 54] width 42 height 8
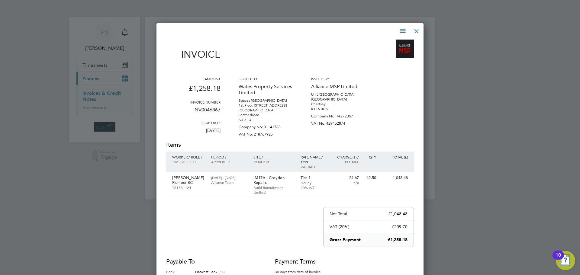
click at [414, 30] on div at bounding box center [416, 29] width 11 height 11
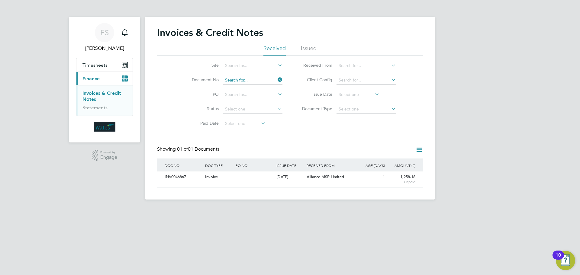
click at [266, 81] on input at bounding box center [253, 80] width 60 height 8
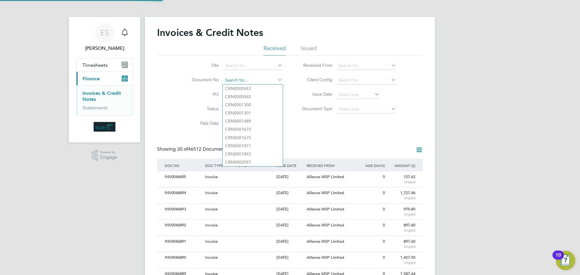
scroll to position [11, 51]
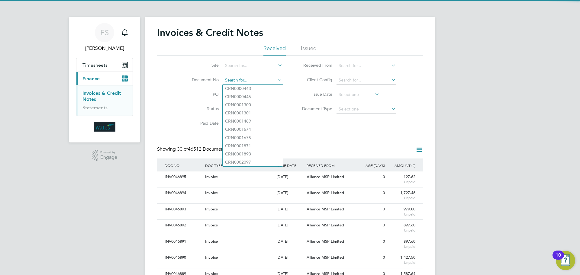
paste input "INV0046868"
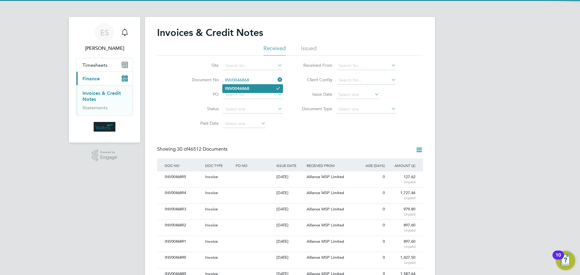
type input "INV0046868"
click at [254, 88] on li "INV0046868" at bounding box center [253, 89] width 60 height 8
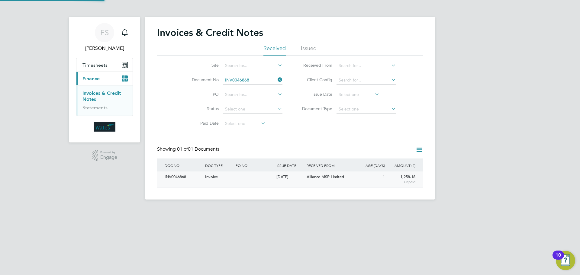
click at [182, 173] on div "INV0046868" at bounding box center [183, 177] width 40 height 11
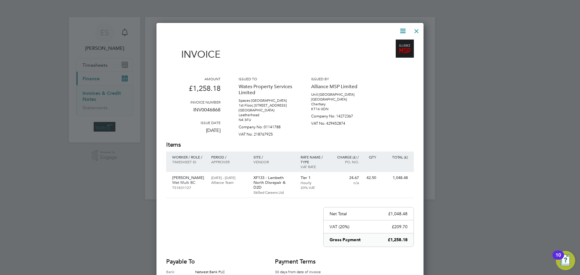
click at [401, 30] on icon at bounding box center [403, 31] width 8 height 8
click at [391, 42] on li "Download Invoice" at bounding box center [385, 45] width 42 height 8
click at [401, 28] on icon at bounding box center [403, 31] width 8 height 8
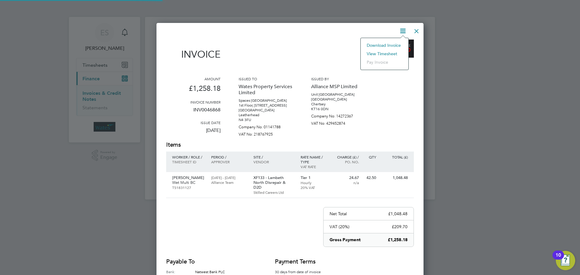
click at [391, 53] on li "View timesheet" at bounding box center [385, 54] width 42 height 8
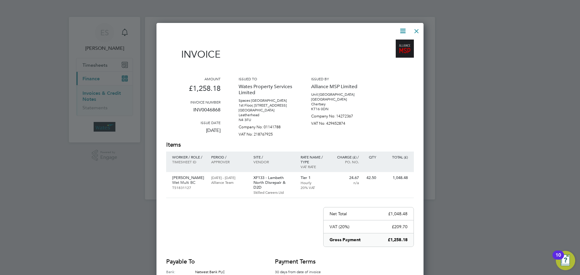
click at [418, 31] on div at bounding box center [416, 29] width 11 height 11
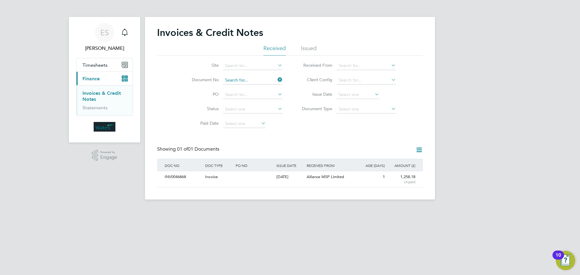
click at [259, 78] on input at bounding box center [253, 80] width 60 height 8
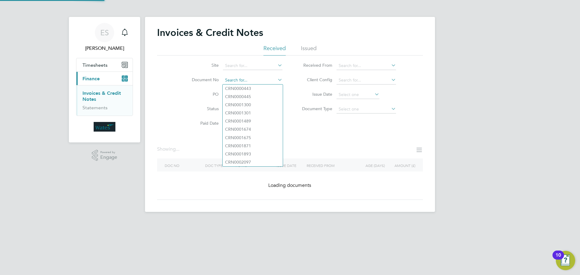
paste input "INV0046869"
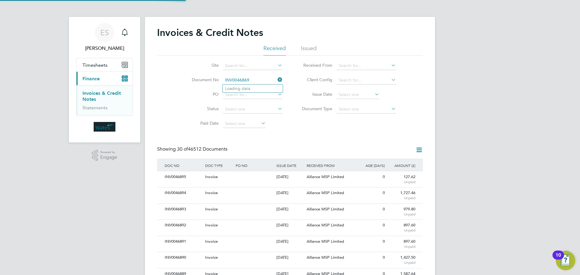
scroll to position [11, 41]
type input "INV0046869"
click at [244, 88] on b "INV0046869" at bounding box center [237, 88] width 24 height 5
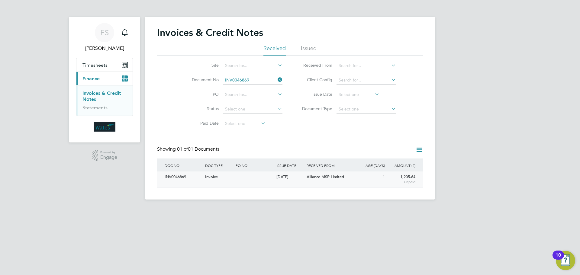
click at [173, 181] on div "INV0046869" at bounding box center [183, 177] width 40 height 11
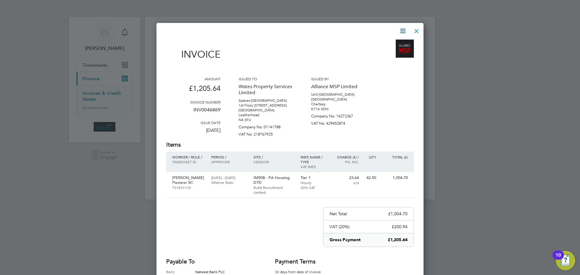
click at [405, 30] on icon at bounding box center [403, 31] width 8 height 8
click at [396, 42] on li "Download Invoice" at bounding box center [385, 45] width 42 height 8
click at [401, 30] on icon at bounding box center [403, 31] width 8 height 8
click at [387, 53] on li "View timesheet" at bounding box center [385, 54] width 42 height 8
drag, startPoint x: 417, startPoint y: 32, endPoint x: 412, endPoint y: 31, distance: 4.3
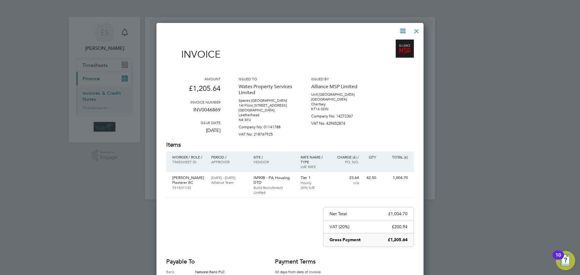
click at [416, 32] on div at bounding box center [416, 29] width 11 height 11
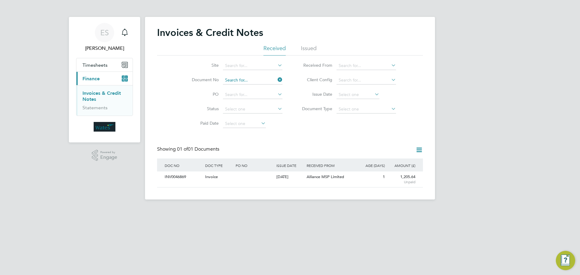
click at [273, 78] on input at bounding box center [253, 80] width 60 height 8
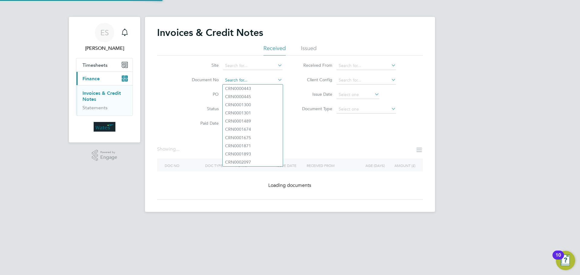
paste input "INV0046870"
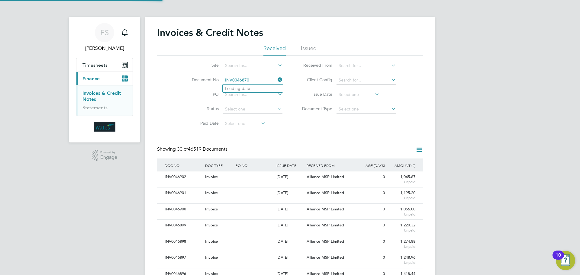
scroll to position [11, 41]
type input "INV0046870"
click at [257, 87] on li "INV0046870" at bounding box center [253, 89] width 60 height 8
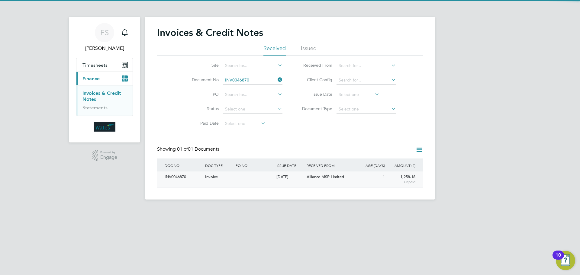
click at [184, 182] on div "INV0046870" at bounding box center [183, 177] width 40 height 11
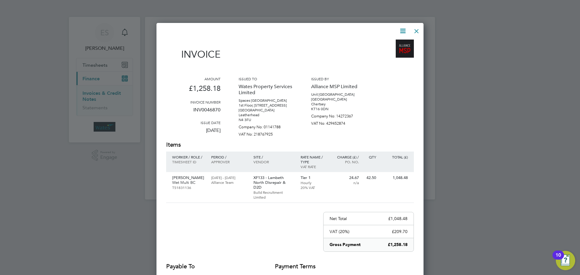
click at [401, 29] on icon at bounding box center [403, 31] width 8 height 8
click at [399, 42] on li "Download Invoice" at bounding box center [385, 45] width 42 height 8
click at [400, 31] on icon at bounding box center [403, 31] width 8 height 8
click at [392, 52] on li "View timesheet" at bounding box center [385, 54] width 42 height 8
click at [418, 31] on div at bounding box center [416, 29] width 11 height 11
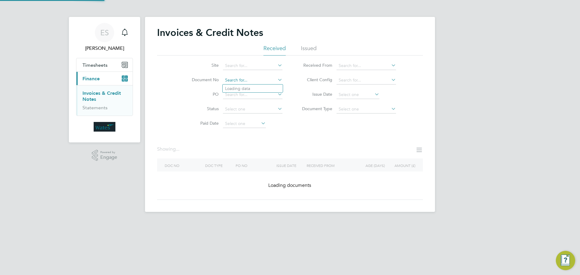
click at [266, 78] on input at bounding box center [253, 80] width 60 height 8
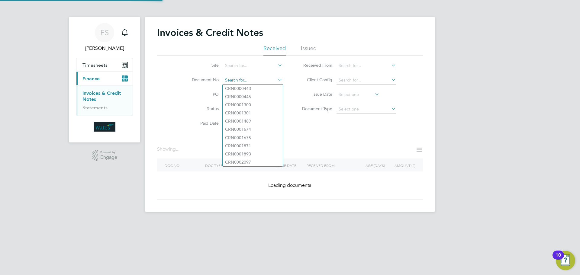
paste input "INV0046871"
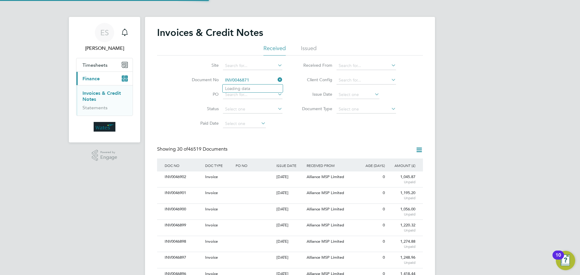
scroll to position [11, 41]
type input "INV0046871"
click at [248, 89] on b "INV0046871" at bounding box center [237, 88] width 24 height 5
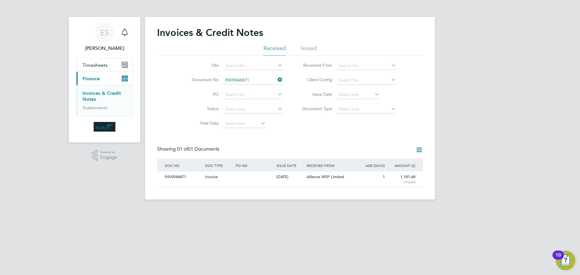
click at [163, 179] on div "INV0046871" at bounding box center [183, 177] width 40 height 11
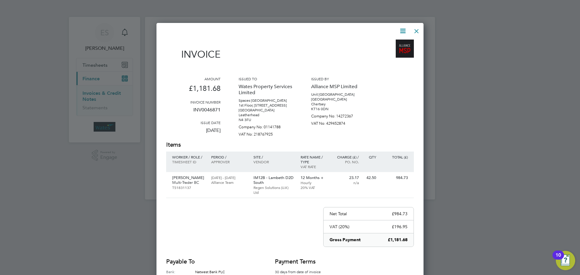
click at [405, 28] on icon at bounding box center [403, 31] width 8 height 8
click at [395, 42] on li "Download Invoice" at bounding box center [385, 45] width 42 height 8
drag, startPoint x: 403, startPoint y: 29, endPoint x: 394, endPoint y: 47, distance: 20.4
click at [403, 29] on icon at bounding box center [403, 31] width 8 height 8
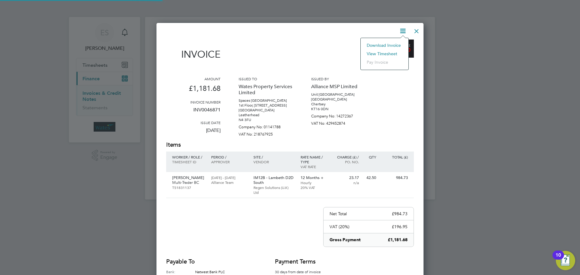
click at [387, 48] on li "Download Invoice" at bounding box center [385, 45] width 42 height 8
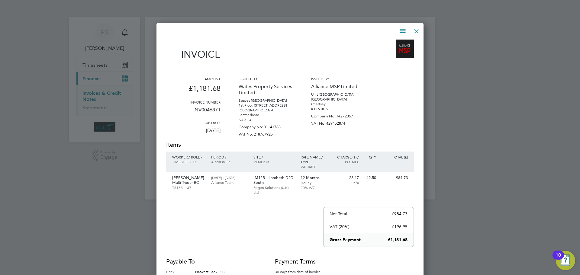
click at [399, 30] on icon at bounding box center [403, 31] width 8 height 8
click at [392, 51] on li "View timesheet" at bounding box center [385, 54] width 42 height 8
click at [404, 27] on icon at bounding box center [403, 31] width 8 height 8
click at [387, 54] on li "View timesheet" at bounding box center [385, 54] width 42 height 8
click at [416, 26] on div at bounding box center [416, 29] width 11 height 11
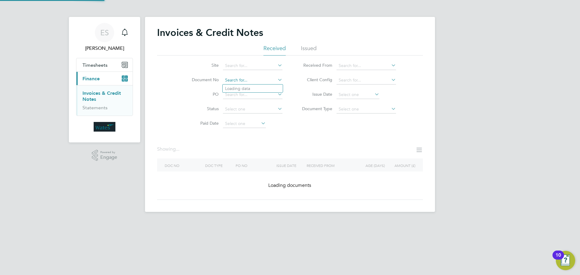
click at [248, 80] on input at bounding box center [253, 80] width 60 height 8
paste input "INV0046872"
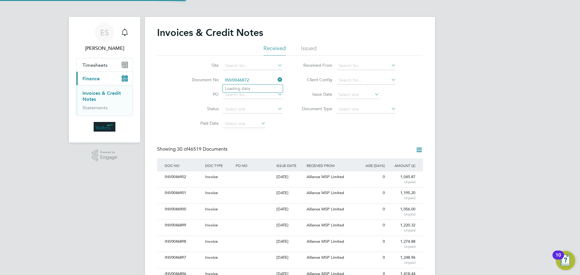
scroll to position [11, 41]
type input "INV0046872"
click at [265, 89] on li "INV0046872" at bounding box center [253, 89] width 60 height 8
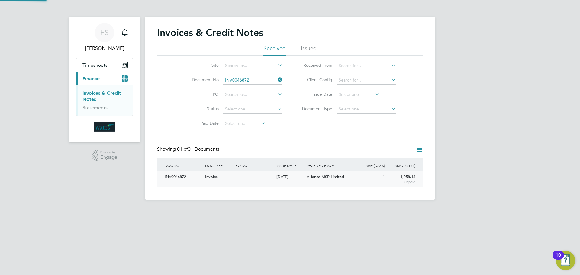
click at [185, 184] on div "INV0046872 Invoice 29 Sep 2025 Wates Property Services Limited Alliance MSP Lim…" at bounding box center [290, 180] width 266 height 16
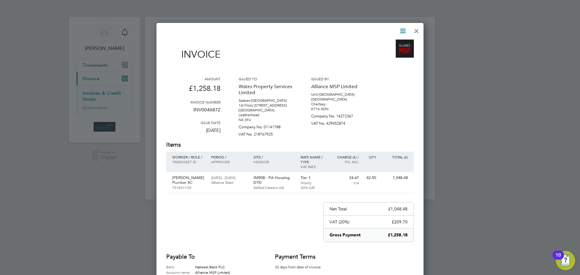
click at [402, 28] on icon at bounding box center [403, 31] width 8 height 8
click at [397, 42] on li "Download Invoice" at bounding box center [385, 45] width 42 height 8
click at [401, 30] on icon at bounding box center [403, 31] width 8 height 8
click at [379, 53] on li "View timesheet" at bounding box center [385, 54] width 42 height 8
click at [417, 32] on div at bounding box center [416, 29] width 11 height 11
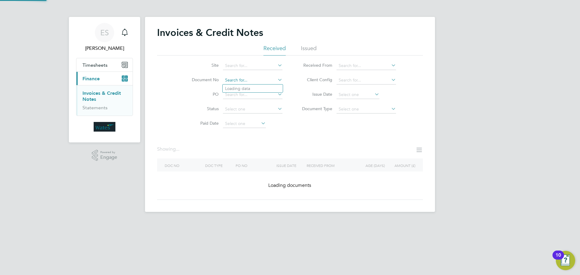
click at [241, 81] on input at bounding box center [253, 80] width 60 height 8
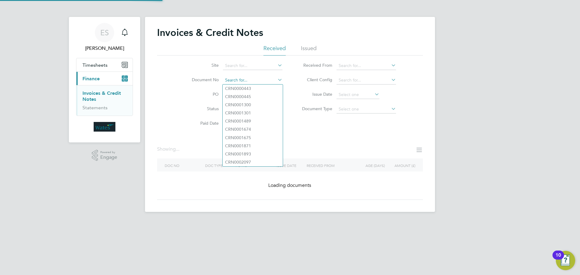
paste input "INV0046873"
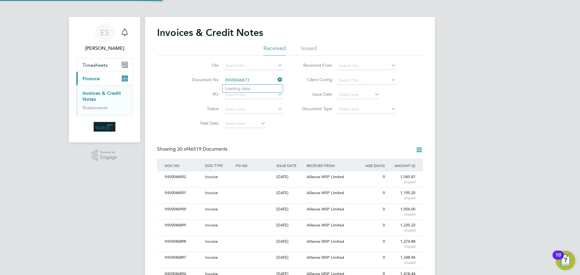
scroll to position [11, 51]
type input "INV0046873"
click at [247, 87] on b "INV0046873" at bounding box center [237, 88] width 24 height 5
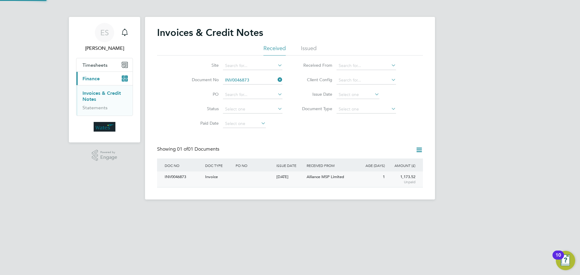
click at [179, 176] on div "INV0046873" at bounding box center [183, 177] width 40 height 11
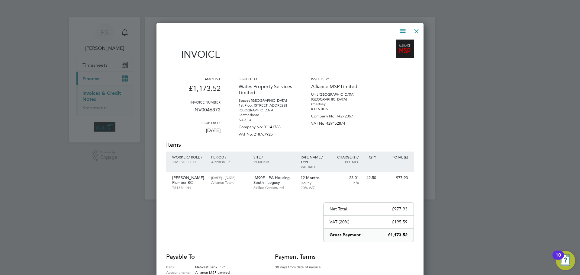
click at [401, 29] on icon at bounding box center [403, 31] width 8 height 8
click at [397, 44] on li "Download Invoice" at bounding box center [385, 45] width 42 height 8
click at [403, 32] on icon at bounding box center [403, 31] width 8 height 8
click at [392, 53] on li "View timesheet" at bounding box center [385, 54] width 42 height 8
click at [415, 33] on div at bounding box center [416, 29] width 11 height 11
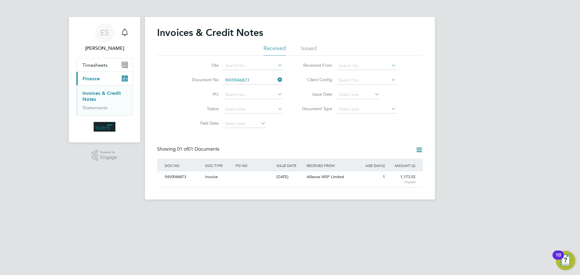
click at [257, 76] on li "Document No INV0046873" at bounding box center [233, 80] width 114 height 15
click at [257, 77] on input at bounding box center [253, 80] width 60 height 8
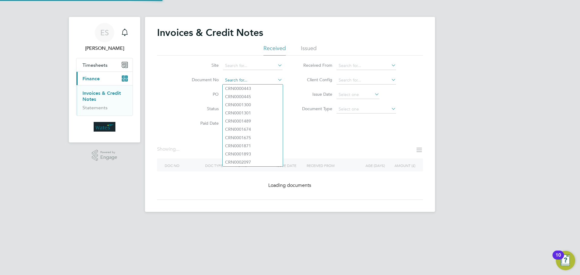
paste input "INV0046874"
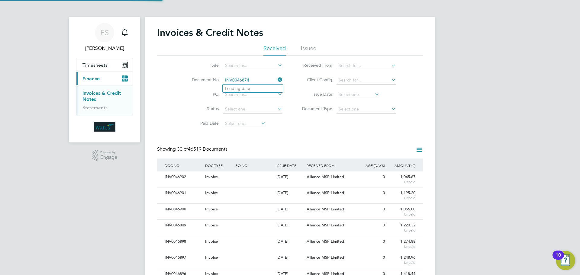
scroll to position [11, 51]
type input "INV0046874"
click at [260, 89] on li "INV0046874" at bounding box center [253, 89] width 60 height 8
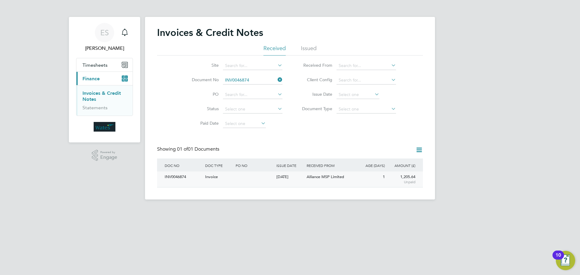
click at [180, 183] on div "INV0046874 Invoice 29 Sep 2025 Wates Property Services Limited Alliance MSP Lim…" at bounding box center [290, 180] width 266 height 16
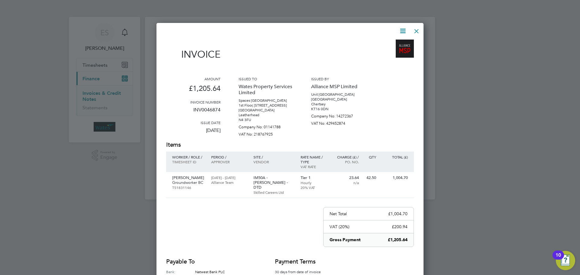
click at [400, 30] on icon at bounding box center [403, 31] width 8 height 8
click at [394, 45] on li "Download Invoice" at bounding box center [385, 45] width 42 height 8
click at [405, 30] on icon at bounding box center [403, 31] width 8 height 8
click at [383, 50] on li "View timesheet" at bounding box center [385, 54] width 42 height 8
click at [419, 30] on div at bounding box center [416, 29] width 11 height 11
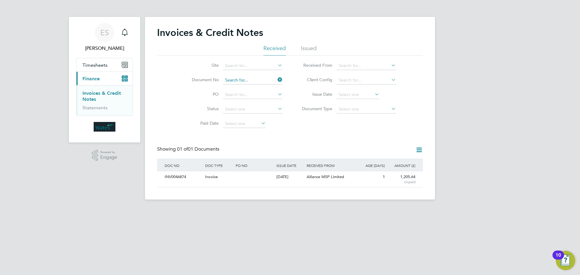
click at [254, 77] on input at bounding box center [253, 80] width 60 height 8
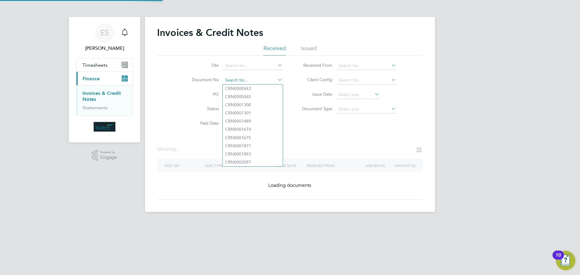
paste input "INV0046875"
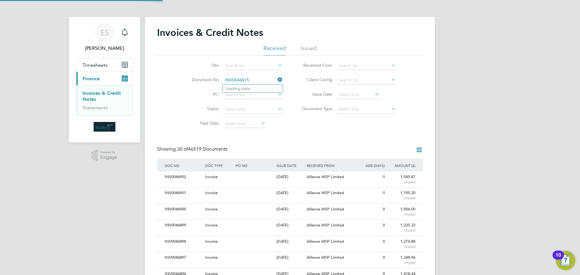
scroll to position [11, 51]
type input "INV0046875"
click at [264, 89] on li "INV0046875" at bounding box center [253, 89] width 60 height 8
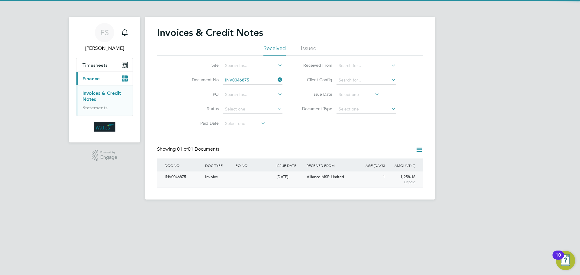
click at [183, 179] on div "INV0046875" at bounding box center [183, 177] width 40 height 11
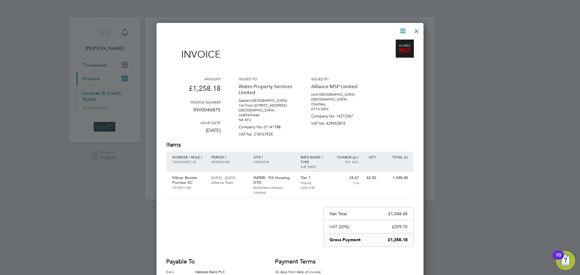
click at [402, 31] on icon at bounding box center [403, 31] width 8 height 8
click at [392, 42] on li "Download Invoice" at bounding box center [385, 45] width 42 height 8
click at [406, 27] on icon at bounding box center [403, 31] width 8 height 8
click at [388, 53] on li "View timesheet" at bounding box center [385, 54] width 42 height 8
click at [415, 33] on div at bounding box center [416, 29] width 11 height 11
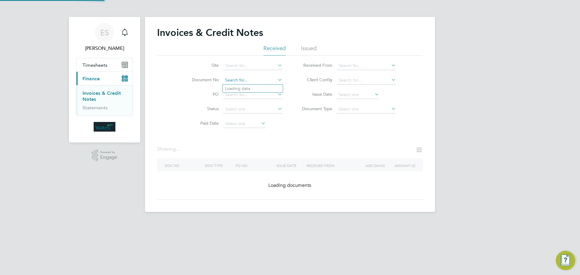
click at [263, 79] on input at bounding box center [253, 80] width 60 height 8
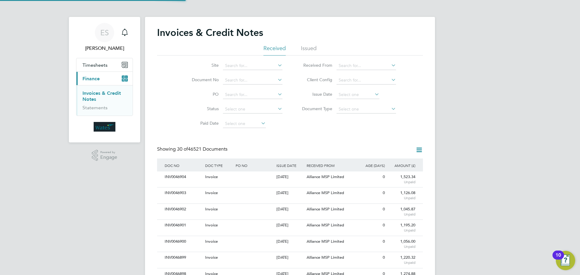
scroll to position [11, 41]
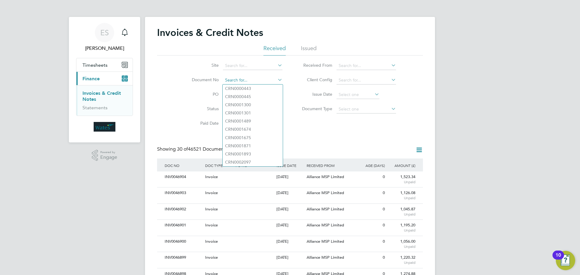
paste input "INV0046876"
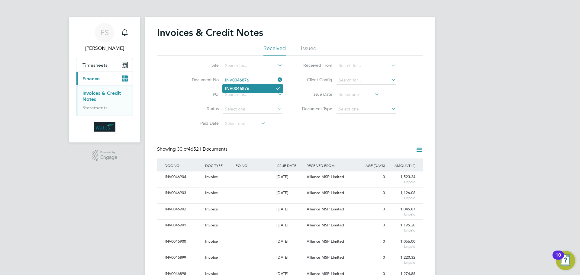
type input "INV0046876"
click at [253, 87] on li "INV0046876" at bounding box center [253, 89] width 60 height 8
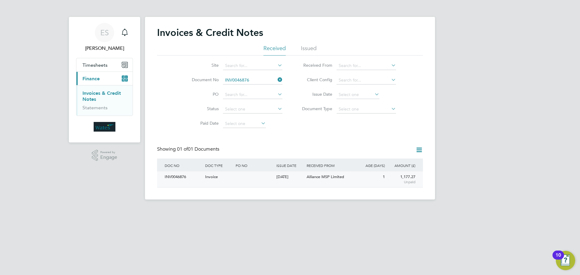
click at [199, 178] on div "INV0046876" at bounding box center [183, 177] width 40 height 11
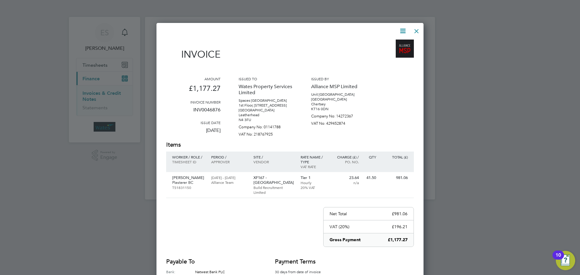
click at [402, 30] on icon at bounding box center [403, 31] width 8 height 8
click at [397, 41] on li "Download Invoice" at bounding box center [385, 45] width 42 height 8
click at [401, 30] on icon at bounding box center [403, 31] width 8 height 8
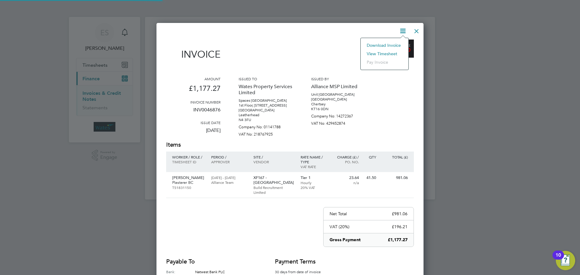
click at [378, 54] on li "View timesheet" at bounding box center [385, 54] width 42 height 8
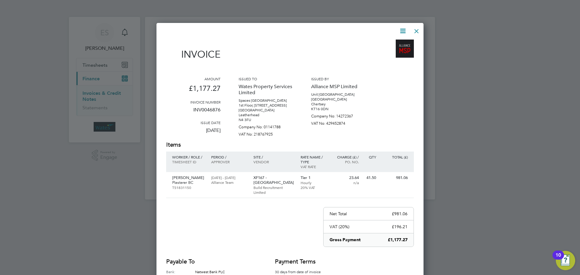
click at [421, 29] on div at bounding box center [416, 29] width 11 height 11
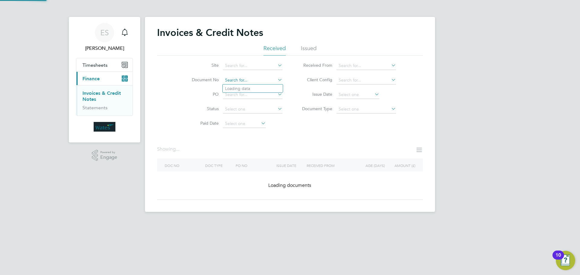
click at [258, 80] on input at bounding box center [253, 80] width 60 height 8
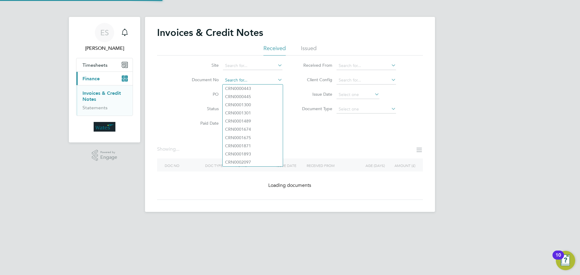
paste input "INV0046877"
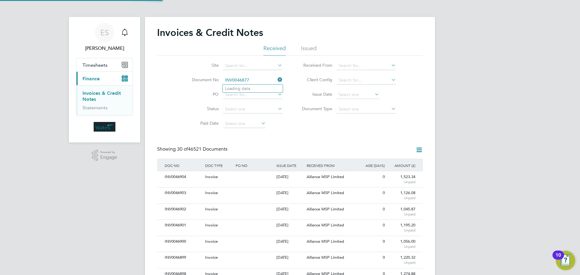
scroll to position [11, 51]
type input "INV0046877"
click at [253, 88] on li "INV0046877" at bounding box center [253, 89] width 60 height 8
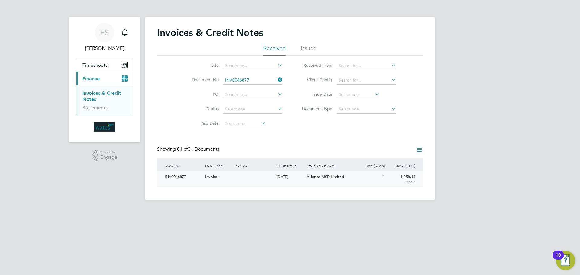
click at [181, 177] on div "INV0046877" at bounding box center [183, 177] width 40 height 11
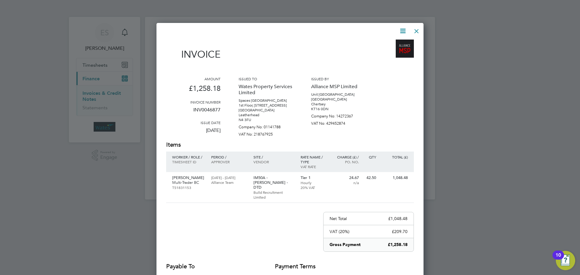
click at [399, 29] on icon at bounding box center [403, 31] width 8 height 8
click at [391, 42] on li "Download Invoice" at bounding box center [385, 45] width 42 height 8
click at [399, 29] on icon at bounding box center [403, 31] width 8 height 8
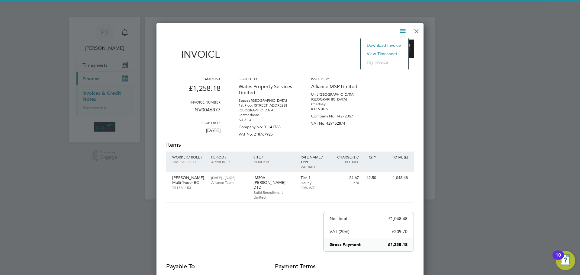
click at [388, 52] on li "View timesheet" at bounding box center [385, 54] width 42 height 8
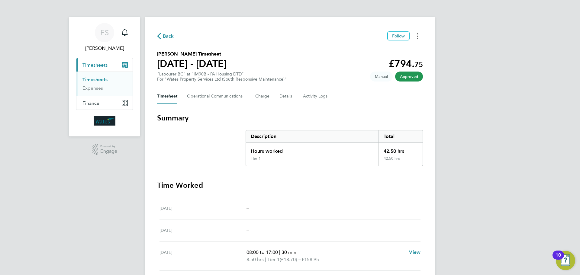
click at [418, 37] on button "Timesheets Menu" at bounding box center [417, 35] width 11 height 9
click at [405, 51] on link "Download timesheet" at bounding box center [386, 50] width 73 height 12
drag, startPoint x: 416, startPoint y: 34, endPoint x: 415, endPoint y: 39, distance: 5.6
click at [416, 34] on button "Timesheets Menu" at bounding box center [417, 35] width 11 height 9
click at [396, 48] on link "Download timesheet" at bounding box center [386, 50] width 73 height 12
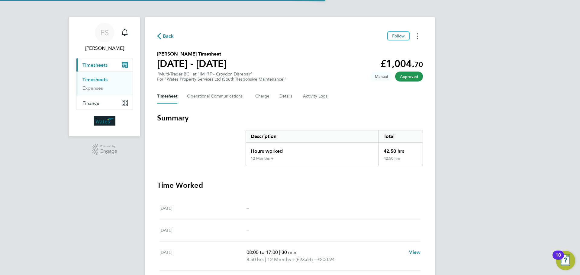
click at [415, 39] on button "Timesheets Menu" at bounding box center [417, 35] width 11 height 9
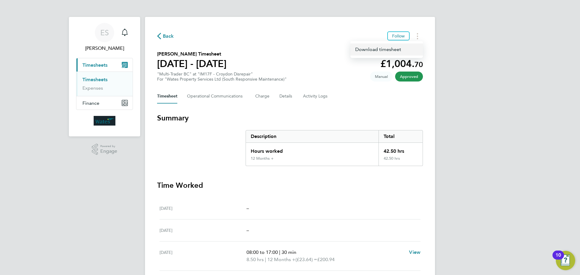
click at [401, 49] on link "Download timesheet" at bounding box center [386, 50] width 73 height 12
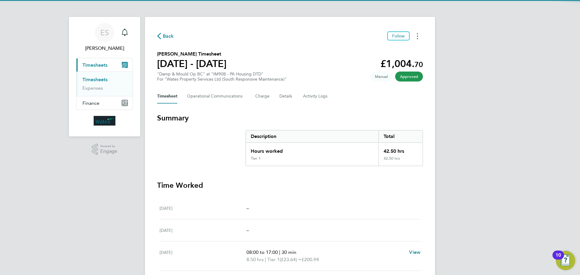
click at [417, 34] on button "Timesheets Menu" at bounding box center [417, 35] width 11 height 9
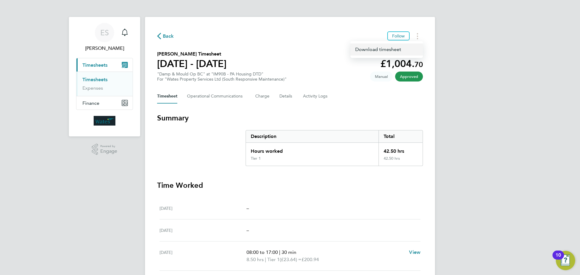
click at [407, 48] on link "Download timesheet" at bounding box center [386, 50] width 73 height 12
click at [417, 37] on icon "Timesheets Menu" at bounding box center [417, 36] width 1 height 6
click at [401, 50] on link "Download timesheet" at bounding box center [386, 50] width 73 height 12
click at [417, 37] on circle "Timesheets Menu" at bounding box center [417, 36] width 1 height 1
click at [405, 49] on link "Download timesheet" at bounding box center [386, 50] width 73 height 12
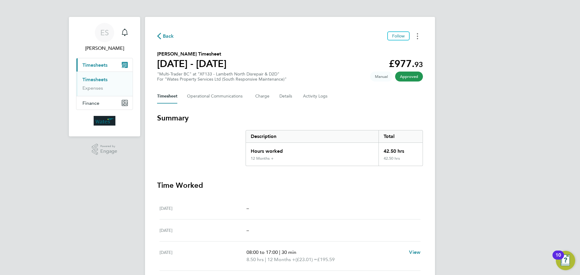
click at [415, 37] on button "Timesheets Menu" at bounding box center [417, 35] width 11 height 9
click at [409, 47] on link "Download timesheet" at bounding box center [386, 50] width 73 height 12
click at [416, 36] on button "Timesheets Menu" at bounding box center [417, 35] width 11 height 9
click at [402, 51] on link "Download timesheet" at bounding box center [386, 50] width 73 height 12
click at [417, 37] on button "Timesheets Menu" at bounding box center [417, 35] width 11 height 9
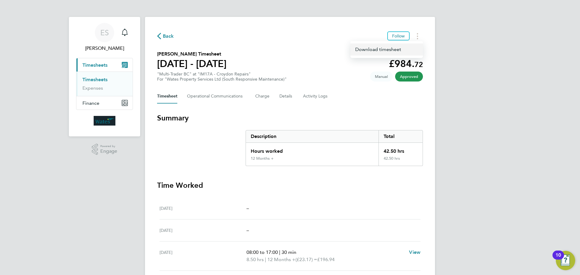
click at [409, 52] on link "Download timesheet" at bounding box center [386, 50] width 73 height 12
click at [418, 34] on icon "Timesheets Menu" at bounding box center [417, 36] width 1 height 6
click at [400, 50] on link "Download timesheet" at bounding box center [386, 50] width 73 height 12
click at [418, 38] on icon "Timesheets Menu" at bounding box center [417, 36] width 1 height 6
click at [407, 47] on link "Download timesheet" at bounding box center [386, 50] width 73 height 12
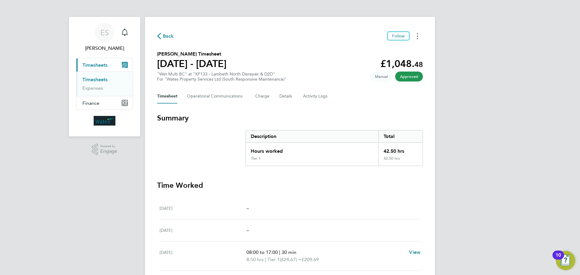
click at [414, 34] on button "Timesheets Menu" at bounding box center [417, 35] width 11 height 9
click at [406, 50] on link "Download timesheet" at bounding box center [386, 50] width 73 height 12
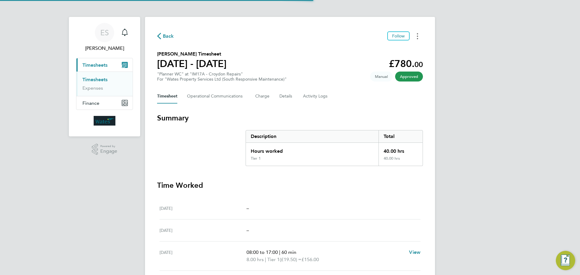
click at [421, 34] on button "Timesheets Menu" at bounding box center [417, 35] width 11 height 9
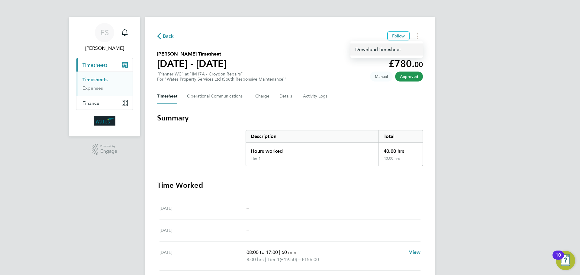
click at [402, 53] on link "Download timesheet" at bounding box center [386, 50] width 73 height 12
click at [418, 36] on button "Timesheets Menu" at bounding box center [417, 35] width 11 height 9
click at [404, 52] on link "Download timesheet" at bounding box center [386, 50] width 73 height 12
click at [419, 37] on button "Timesheets Menu" at bounding box center [417, 35] width 11 height 9
drag, startPoint x: 417, startPoint y: 39, endPoint x: 408, endPoint y: 47, distance: 11.8
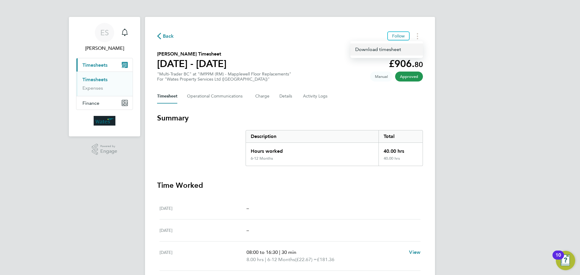
click at [408, 47] on link "Download timesheet" at bounding box center [386, 50] width 73 height 12
click at [420, 36] on button "Timesheets Menu" at bounding box center [417, 35] width 11 height 9
click at [402, 50] on link "Download timesheet" at bounding box center [386, 50] width 73 height 12
click at [419, 35] on button "Timesheets Menu" at bounding box center [417, 35] width 11 height 9
click at [414, 48] on link "Download timesheet" at bounding box center [386, 50] width 73 height 12
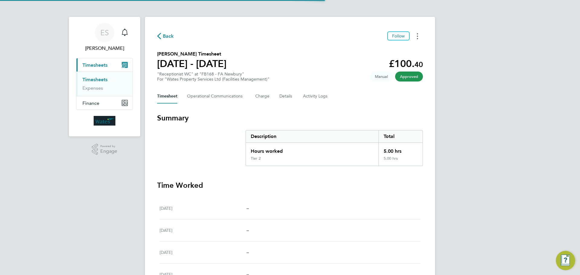
click at [416, 33] on button "Timesheets Menu" at bounding box center [417, 35] width 11 height 9
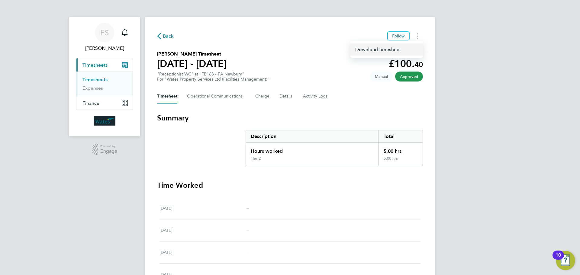
click at [406, 51] on link "Download timesheet" at bounding box center [386, 50] width 73 height 12
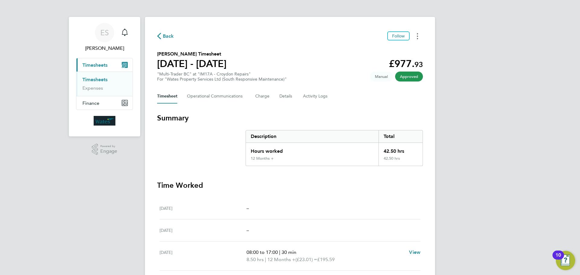
click at [418, 40] on button "Timesheets Menu" at bounding box center [417, 35] width 11 height 9
click at [411, 50] on link "Download timesheet" at bounding box center [386, 50] width 73 height 12
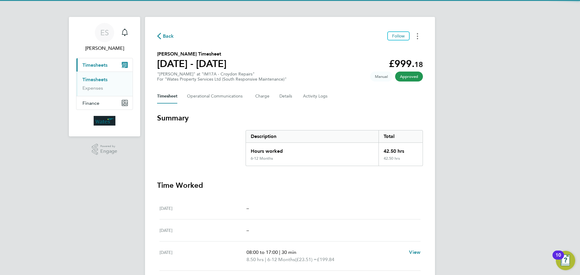
drag, startPoint x: 419, startPoint y: 34, endPoint x: 418, endPoint y: 39, distance: 4.4
click at [419, 34] on button "Timesheets Menu" at bounding box center [417, 35] width 11 height 9
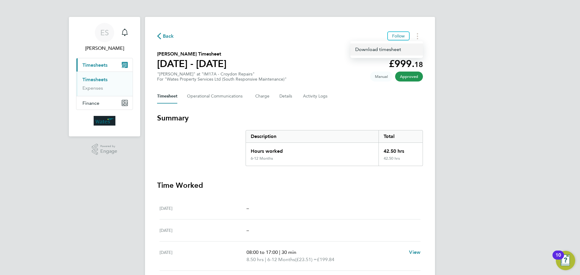
click at [412, 47] on link "Download timesheet" at bounding box center [386, 50] width 73 height 12
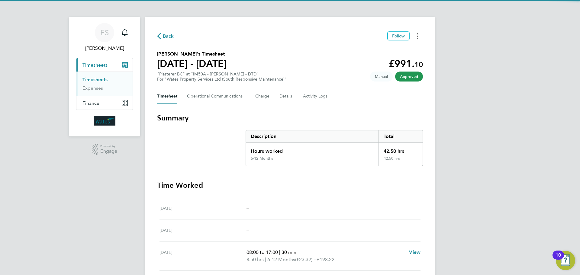
click at [421, 37] on button "Timesheets Menu" at bounding box center [417, 35] width 11 height 9
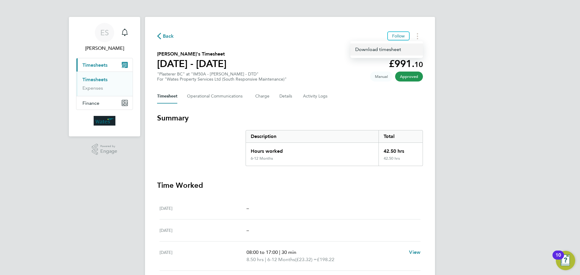
click at [409, 49] on link "Download timesheet" at bounding box center [386, 50] width 73 height 12
click at [418, 40] on button "Timesheets Menu" at bounding box center [417, 35] width 11 height 9
click at [405, 50] on link "Download timesheet" at bounding box center [386, 50] width 73 height 12
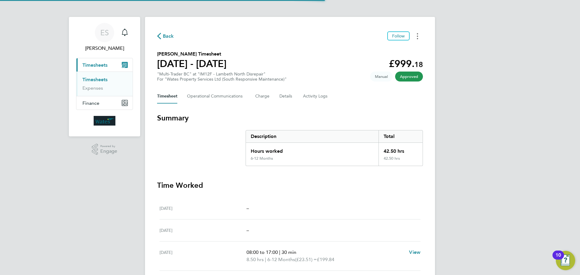
click at [419, 32] on button "Timesheets Menu" at bounding box center [417, 35] width 11 height 9
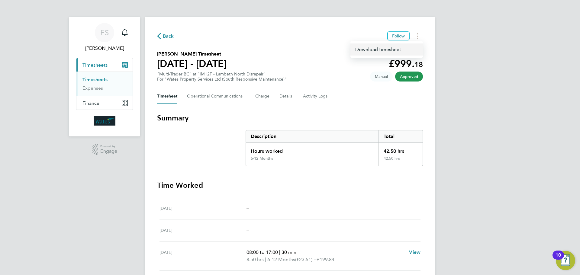
click at [396, 48] on link "Download timesheet" at bounding box center [386, 50] width 73 height 12
click at [418, 36] on circle "Timesheets Menu" at bounding box center [417, 36] width 1 height 1
click at [400, 46] on link "Download timesheet" at bounding box center [386, 50] width 73 height 12
click at [418, 39] on button "Timesheets Menu" at bounding box center [417, 35] width 11 height 9
click at [401, 50] on link "Download timesheet" at bounding box center [386, 50] width 73 height 12
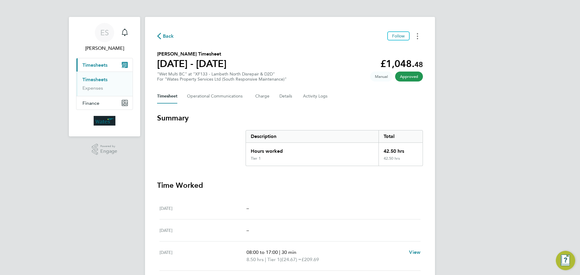
click at [415, 37] on button "Timesheets Menu" at bounding box center [417, 35] width 11 height 9
drag, startPoint x: 413, startPoint y: 38, endPoint x: 407, endPoint y: 46, distance: 10.1
click at [407, 46] on link "Download timesheet" at bounding box center [386, 50] width 73 height 12
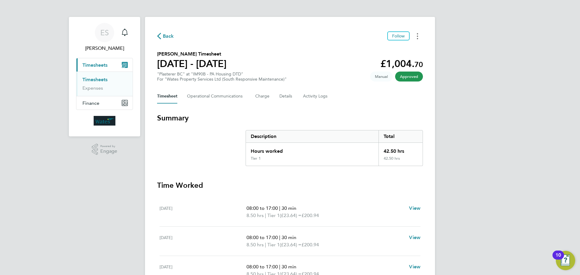
click at [418, 37] on icon "Timesheets Menu" at bounding box center [417, 36] width 1 height 6
click at [407, 48] on link "Download timesheet" at bounding box center [386, 50] width 73 height 12
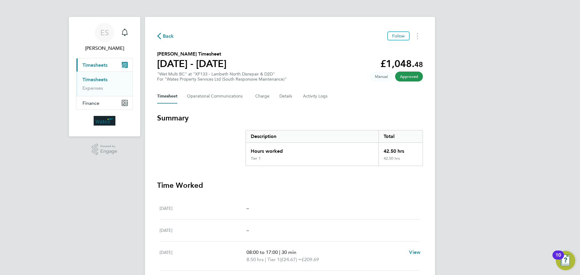
click at [452, 67] on div "ES [PERSON_NAME] Notifications Applications: Current page: Timesheets Timesheet…" at bounding box center [290, 206] width 580 height 412
click at [415, 36] on button "Timesheets Menu" at bounding box center [417, 35] width 11 height 9
click at [406, 49] on link "Download timesheet" at bounding box center [386, 50] width 73 height 12
click at [419, 39] on button "Timesheets Menu" at bounding box center [417, 35] width 11 height 9
click at [408, 50] on link "Download timesheet" at bounding box center [386, 50] width 73 height 12
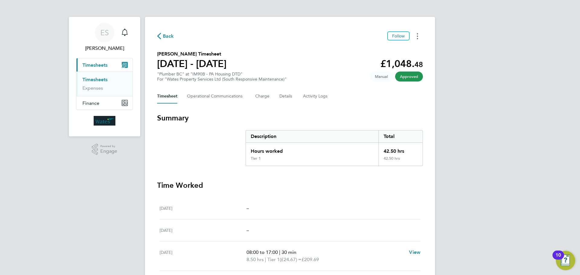
click at [419, 37] on button "Timesheets Menu" at bounding box center [417, 35] width 11 height 9
click at [410, 50] on link "Download timesheet" at bounding box center [386, 50] width 73 height 12
click at [417, 36] on icon "Timesheets Menu" at bounding box center [417, 36] width 1 height 6
click at [406, 51] on link "Download timesheet" at bounding box center [386, 50] width 73 height 12
click at [419, 32] on button "Timesheets Menu" at bounding box center [417, 35] width 11 height 9
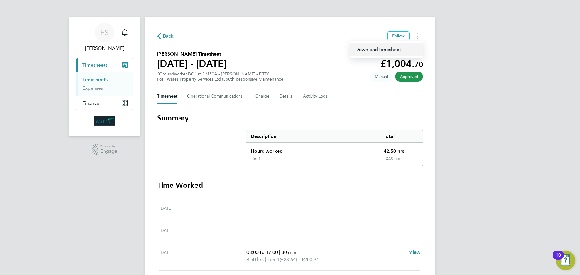
click at [399, 49] on link "Download timesheet" at bounding box center [386, 50] width 73 height 12
click at [418, 34] on icon "Timesheets Menu" at bounding box center [417, 36] width 1 height 6
click at [405, 53] on link "Download timesheet" at bounding box center [386, 50] width 73 height 12
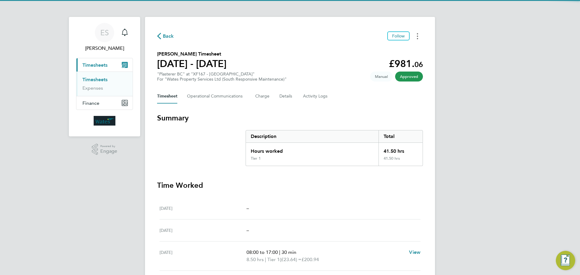
click at [417, 35] on button "Timesheets Menu" at bounding box center [417, 35] width 11 height 9
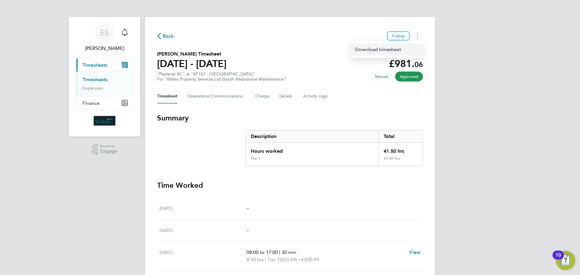
click at [373, 50] on link "Download timesheet" at bounding box center [386, 50] width 73 height 12
drag, startPoint x: 415, startPoint y: 34, endPoint x: 412, endPoint y: 40, distance: 6.0
click at [415, 34] on button "Timesheets Menu" at bounding box center [417, 35] width 11 height 9
click at [405, 50] on link "Download timesheet" at bounding box center [386, 50] width 73 height 12
